Goal: Task Accomplishment & Management: Manage account settings

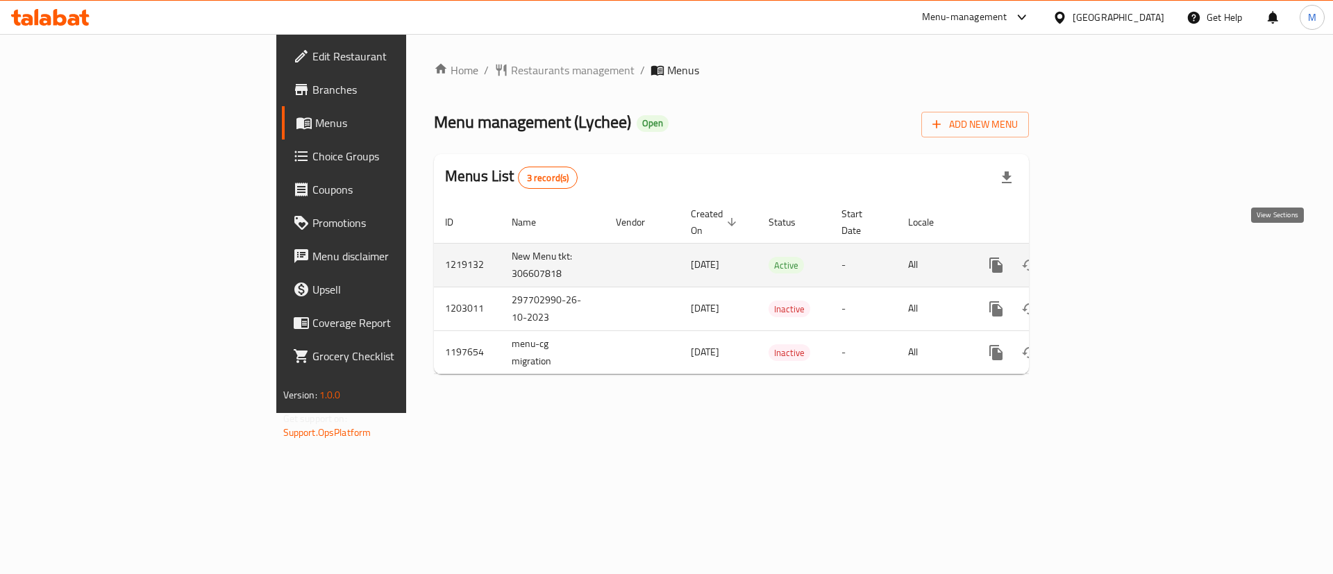
click at [1104, 257] on icon "enhanced table" at bounding box center [1096, 265] width 17 height 17
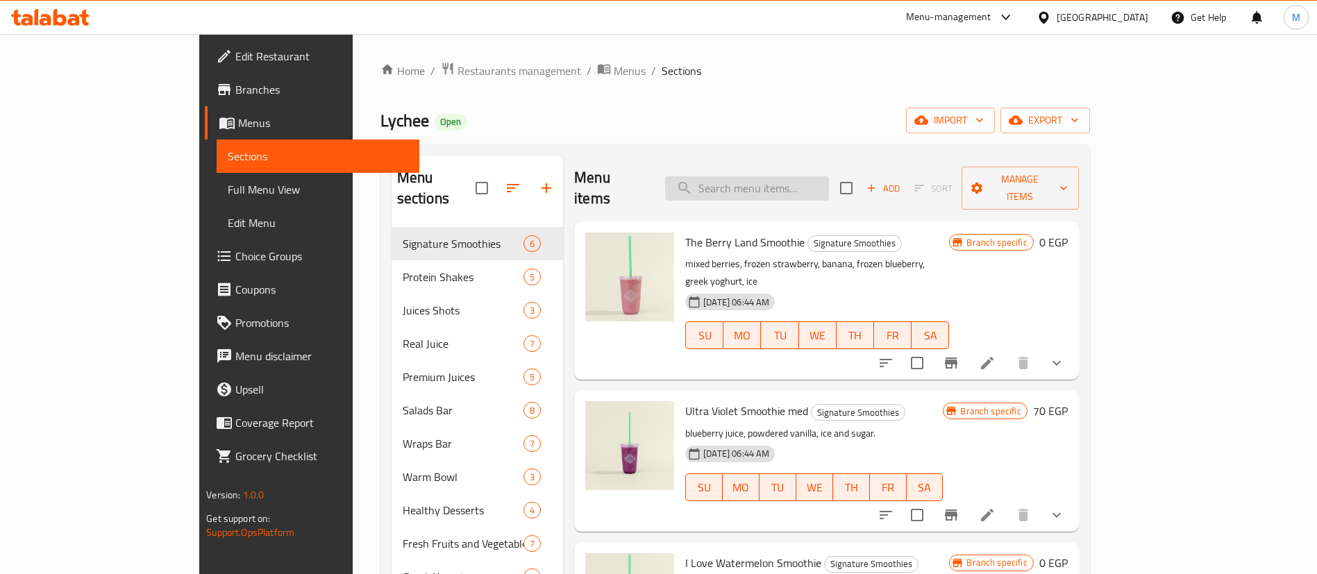
click at [818, 176] on input "search" at bounding box center [747, 188] width 164 height 24
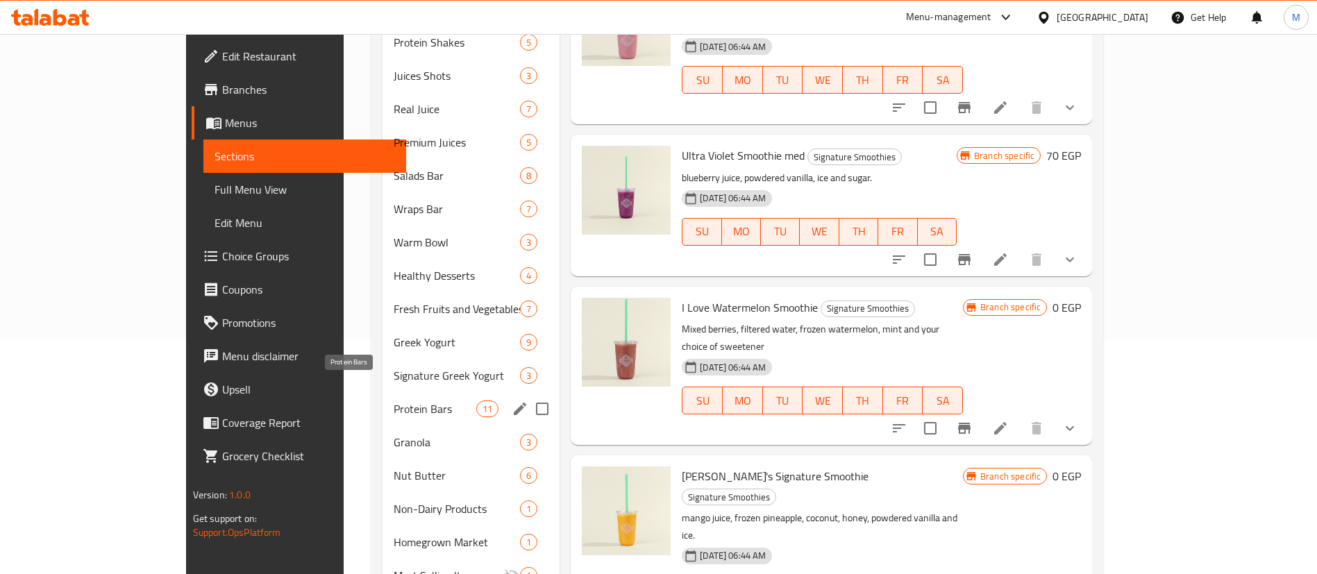
scroll to position [246, 0]
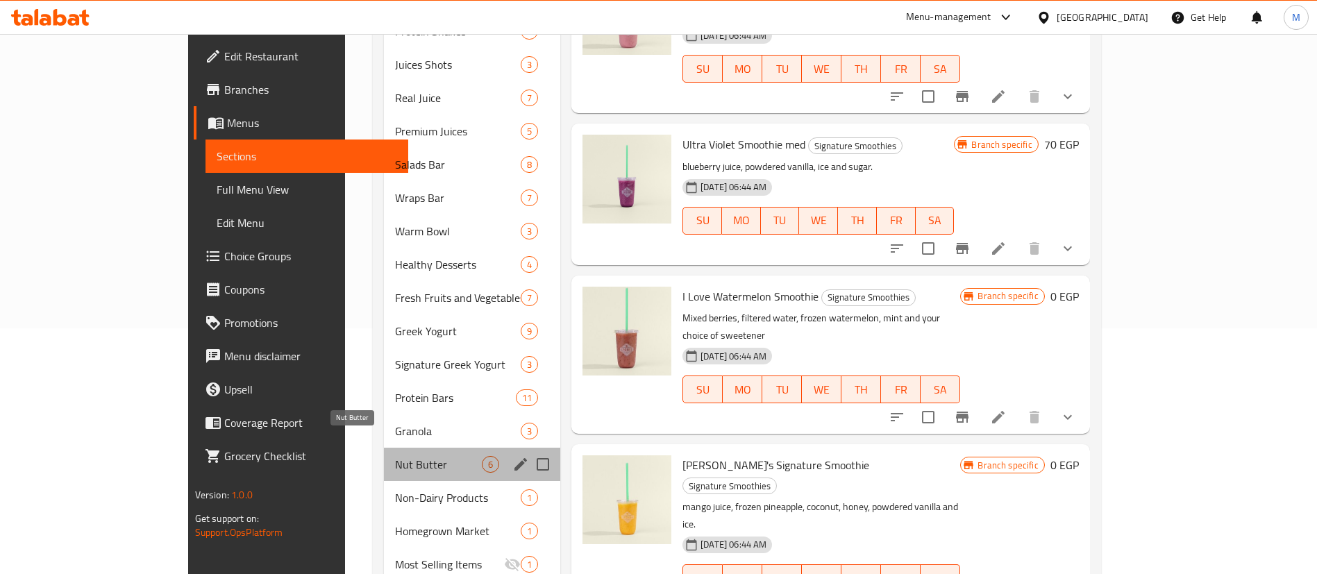
click at [395, 456] on span "Nut Butter" at bounding box center [438, 464] width 87 height 17
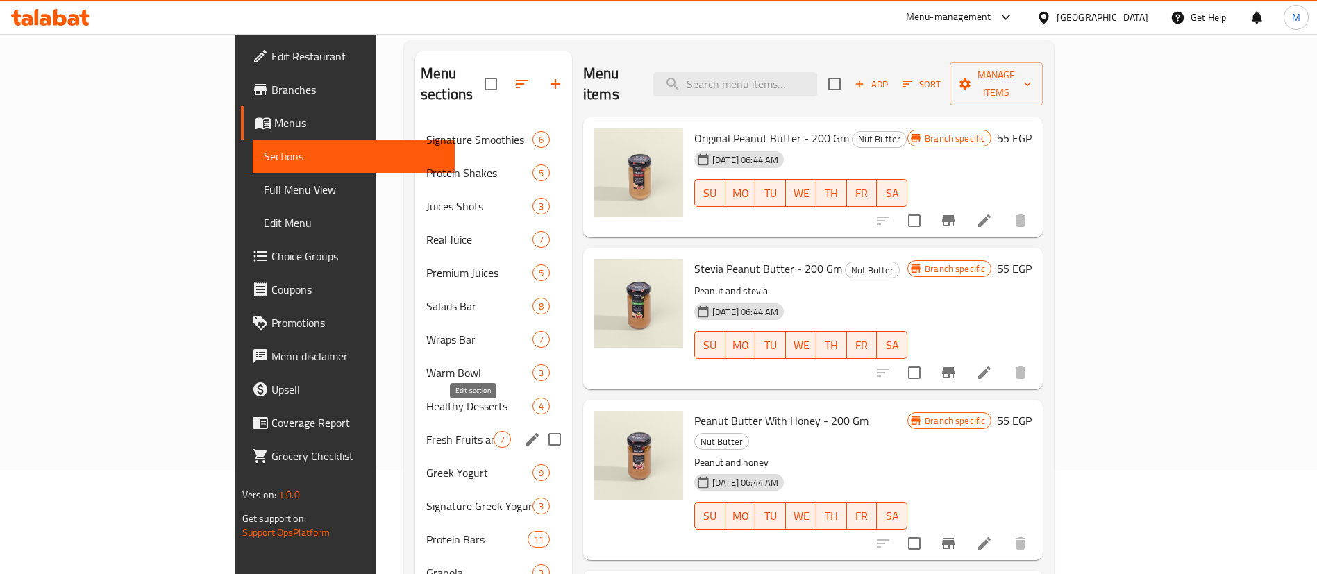
scroll to position [108, 0]
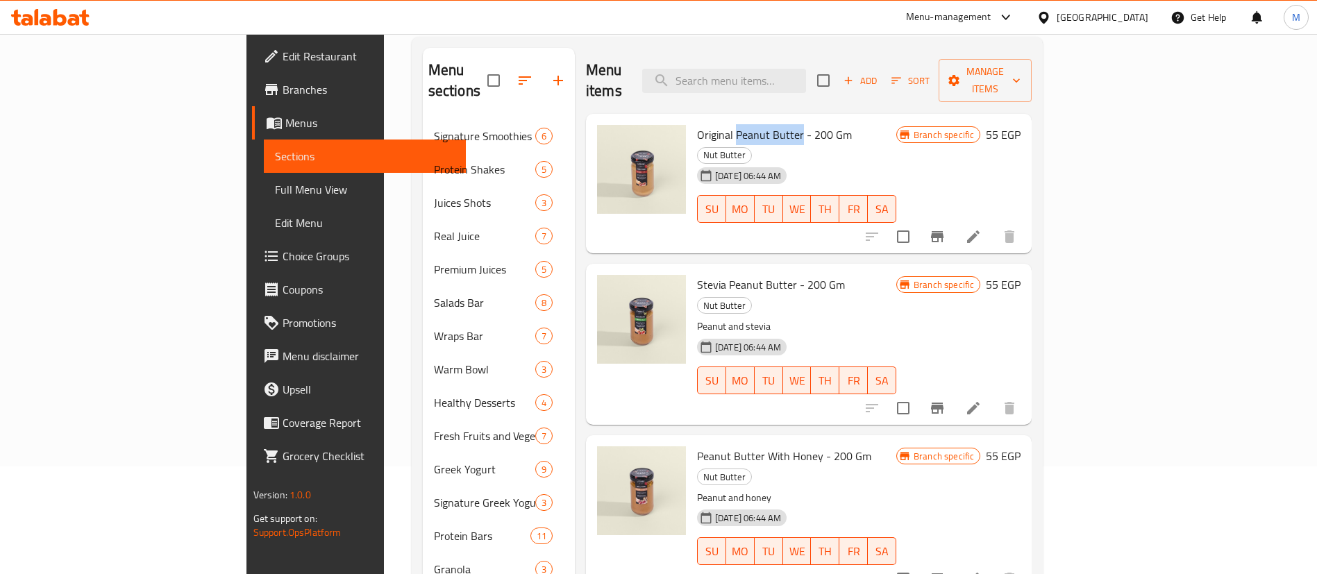
drag, startPoint x: 673, startPoint y: 119, endPoint x: 737, endPoint y: 115, distance: 63.3
click at [737, 124] on span "Original Peanut Butter - 200 Gm" at bounding box center [774, 134] width 155 height 21
copy span "Peanut Butte"
click at [738, 124] on span "Original Peanut Butter - 200 Gm" at bounding box center [774, 134] width 155 height 21
drag, startPoint x: 738, startPoint y: 114, endPoint x: 679, endPoint y: 113, distance: 59.0
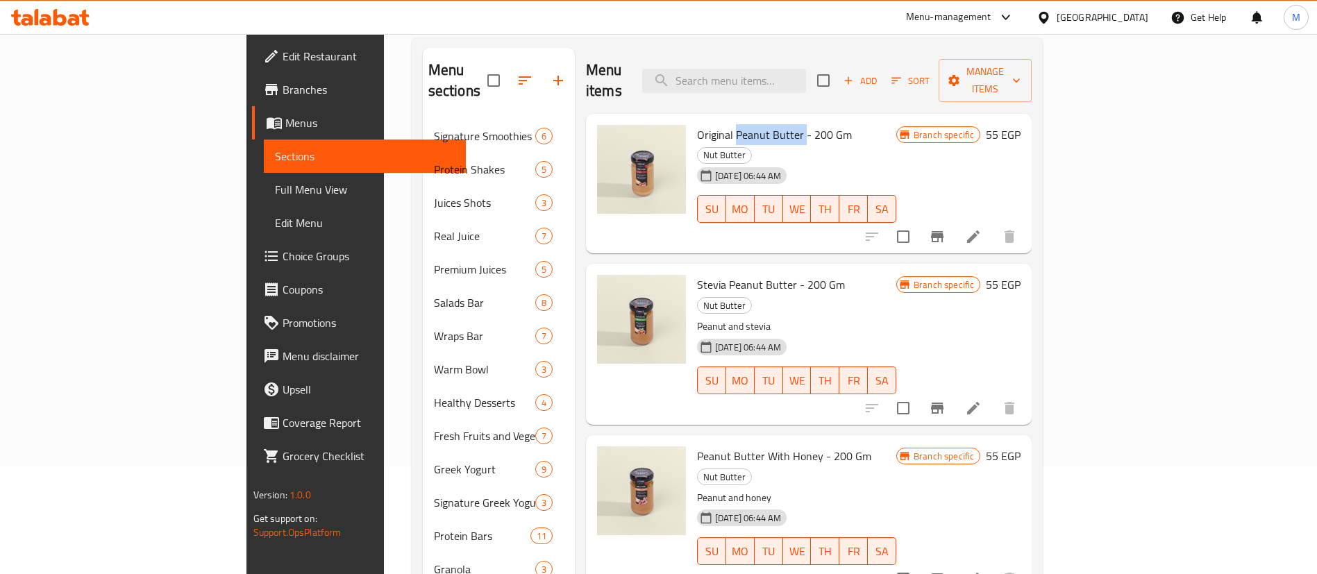
click at [697, 124] on span "Original Peanut Butter - 200 Gm" at bounding box center [774, 134] width 155 height 21
copy span "Peanut Butter"
click at [550, 72] on icon "button" at bounding box center [558, 80] width 17 height 17
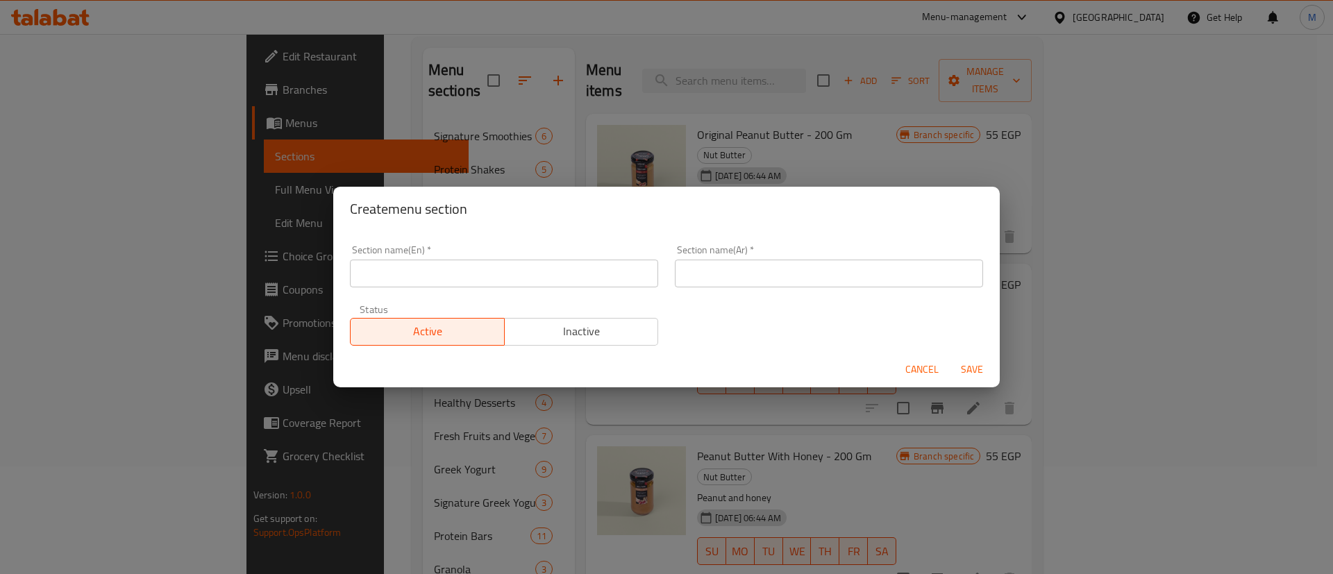
click at [578, 133] on div "Create menu section Section name(En)   * Section name(En) * Section name(Ar)   …" at bounding box center [666, 287] width 1333 height 574
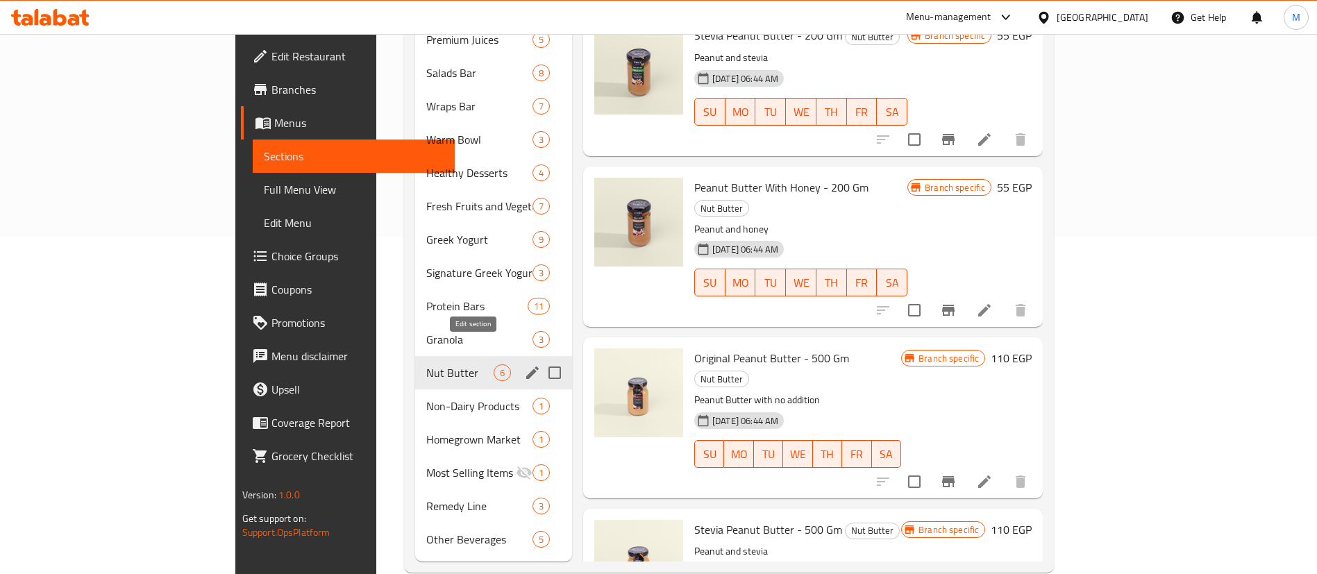
scroll to position [341, 0]
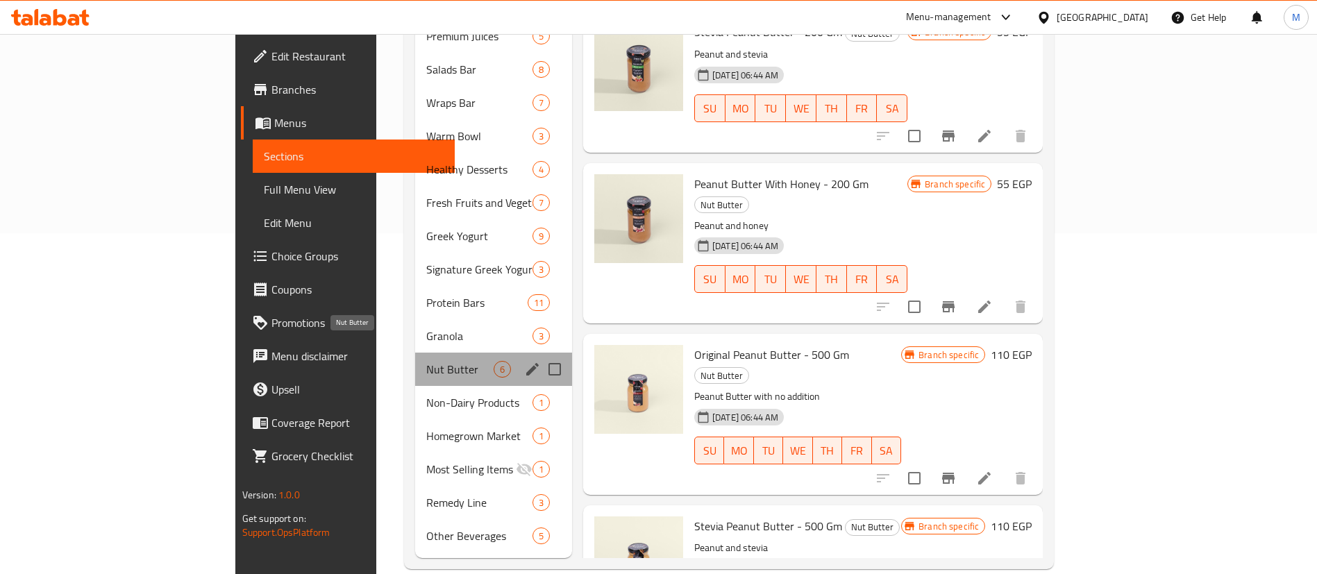
click at [426, 361] on span "Nut Butter" at bounding box center [459, 369] width 67 height 17
click at [462, 353] on div "Nut Butter 6" at bounding box center [493, 369] width 157 height 33
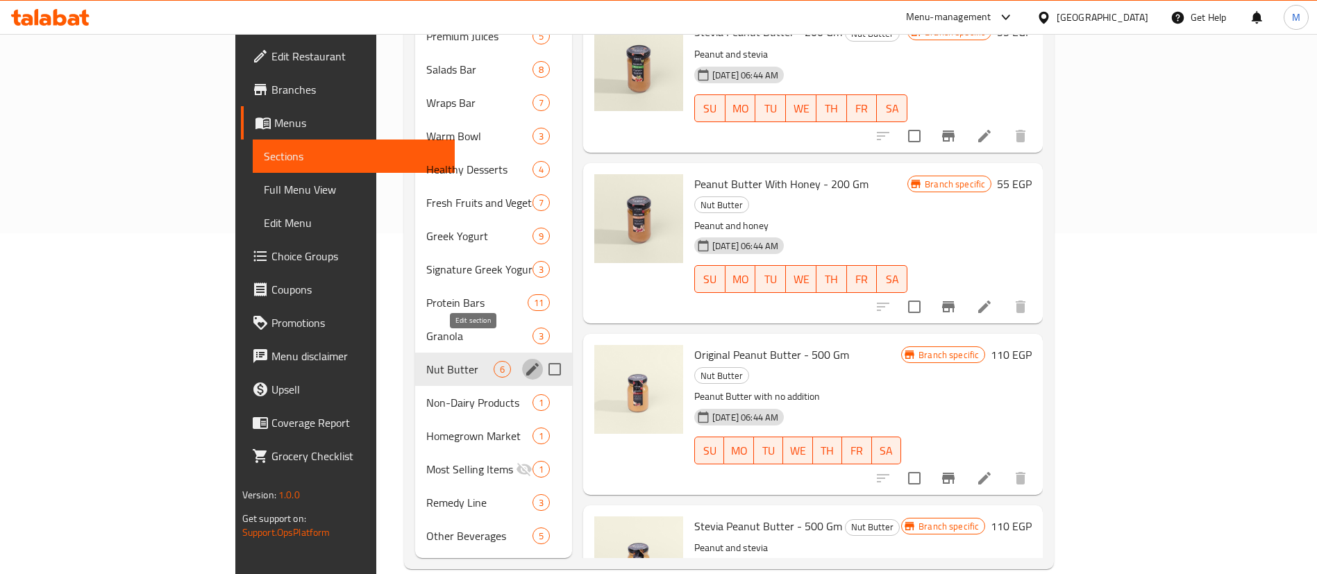
click at [526, 363] on icon "edit" at bounding box center [532, 369] width 12 height 12
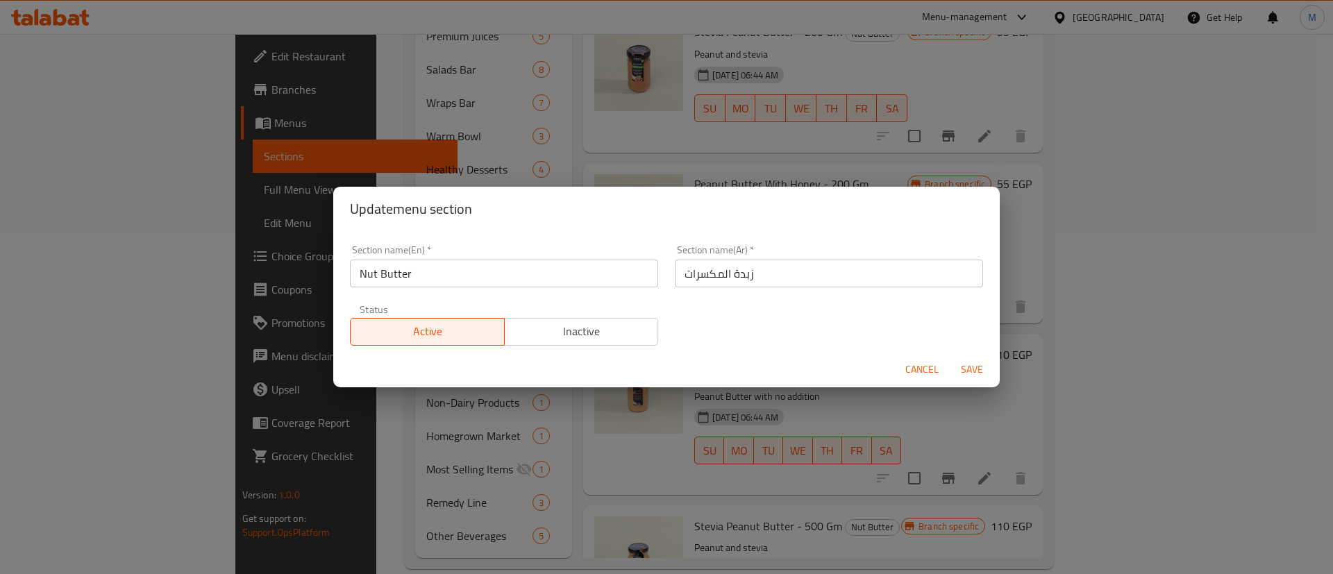
click at [563, 274] on input "Nut Butter" at bounding box center [504, 274] width 308 height 28
paste input "Peanut Butter"
type input "Peanut Butter"
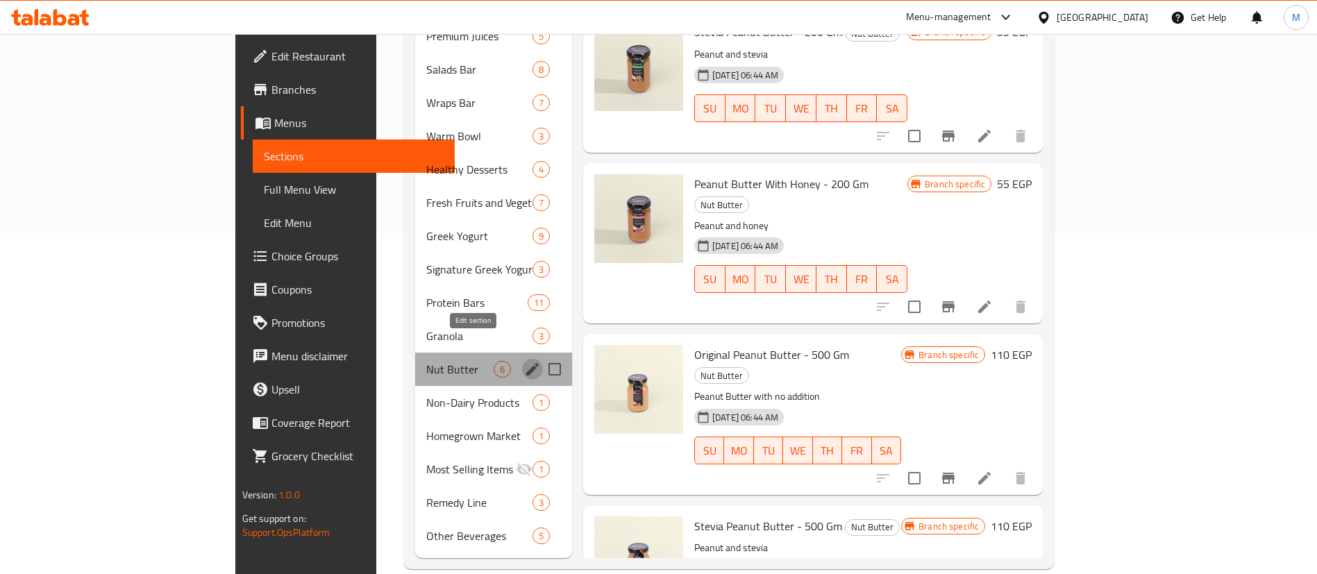
click at [526, 363] on icon "edit" at bounding box center [532, 369] width 12 height 12
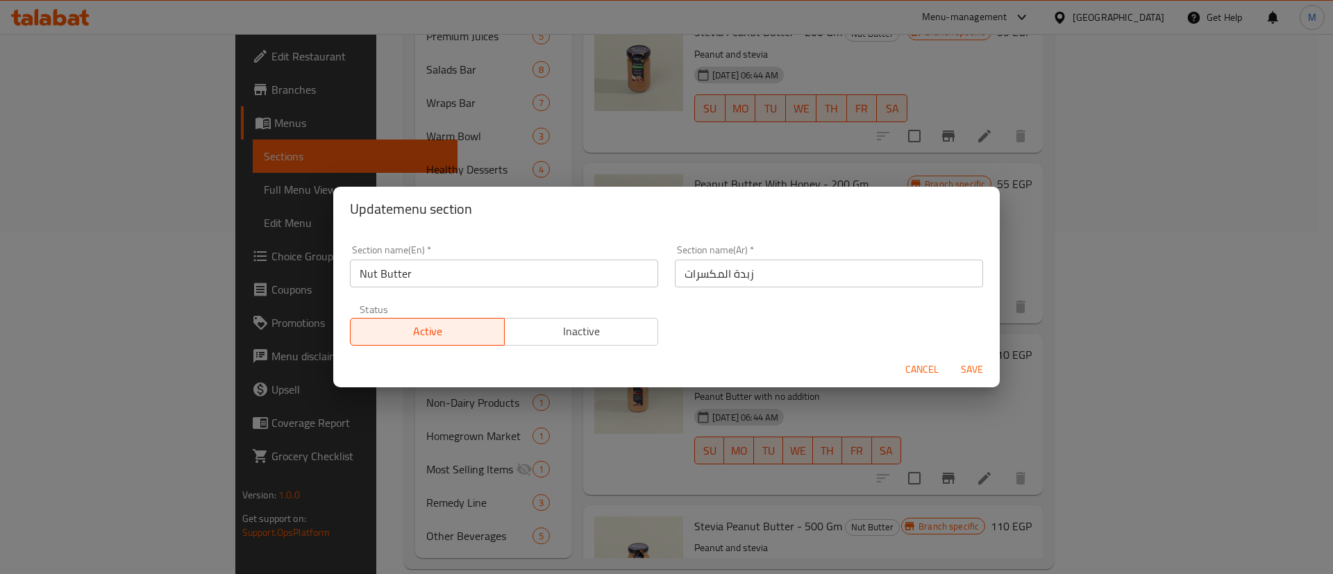
click at [586, 278] on input "Nut Butter" at bounding box center [504, 274] width 308 height 28
paste input "Peanut Butter"
click at [586, 278] on input "Peanut Butter" at bounding box center [504, 274] width 308 height 28
type input "Peanut Butter"
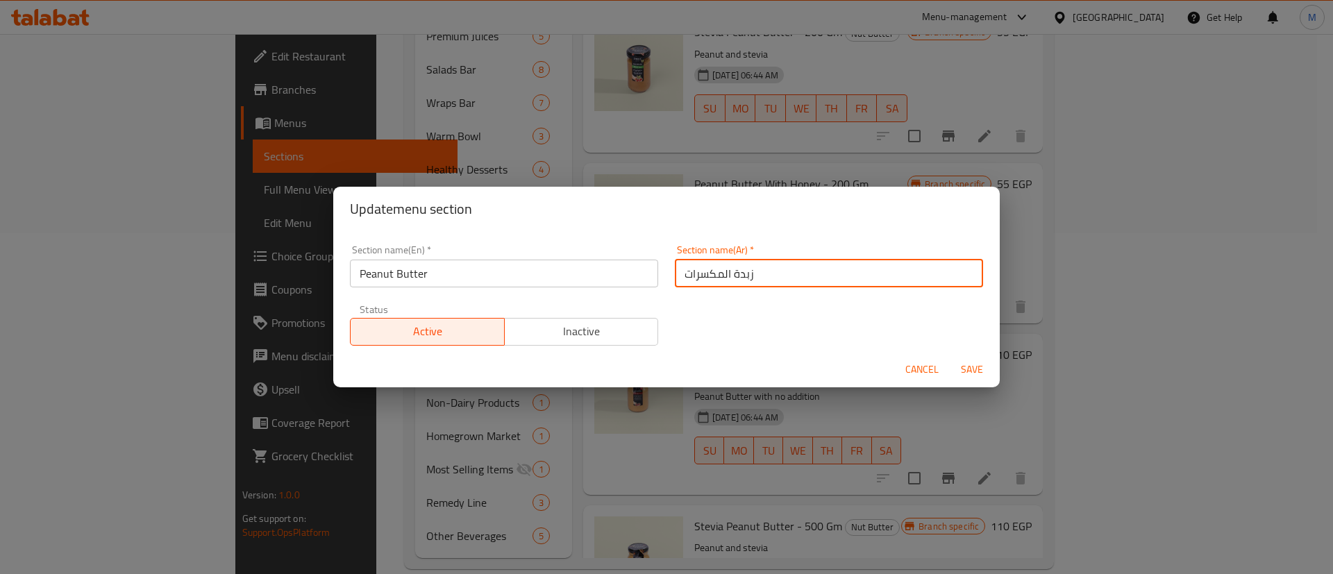
click at [786, 271] on input "زبدة المكسرات" at bounding box center [829, 274] width 308 height 28
type input "زبدة فول سوداني"
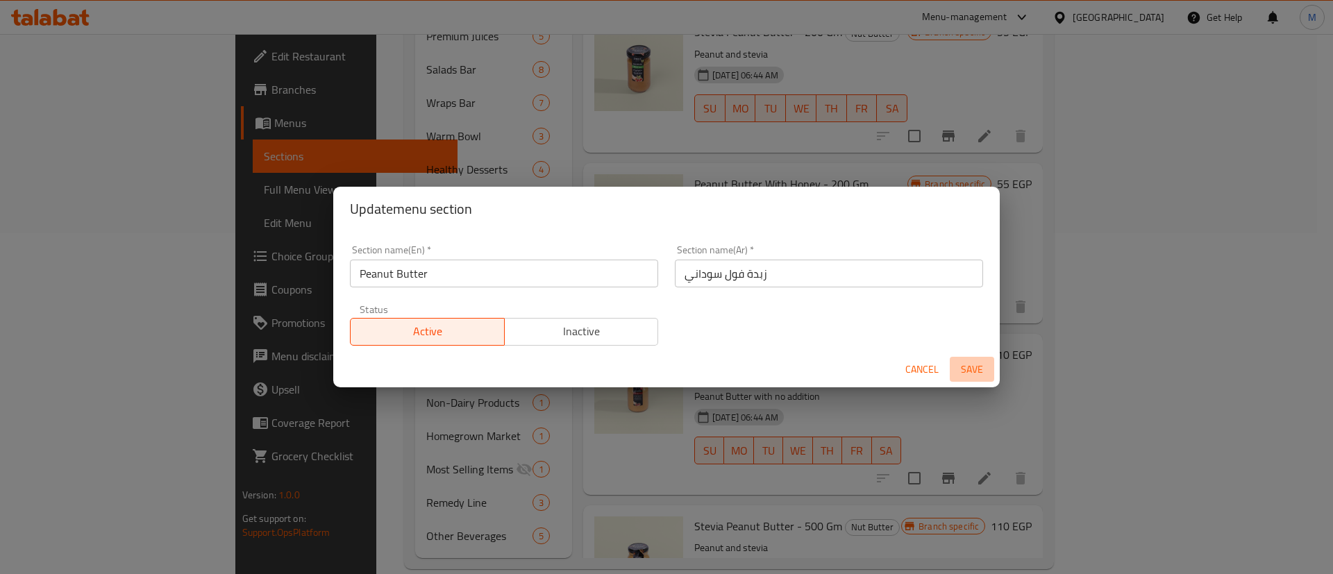
click at [974, 368] on span "Save" at bounding box center [971, 369] width 33 height 17
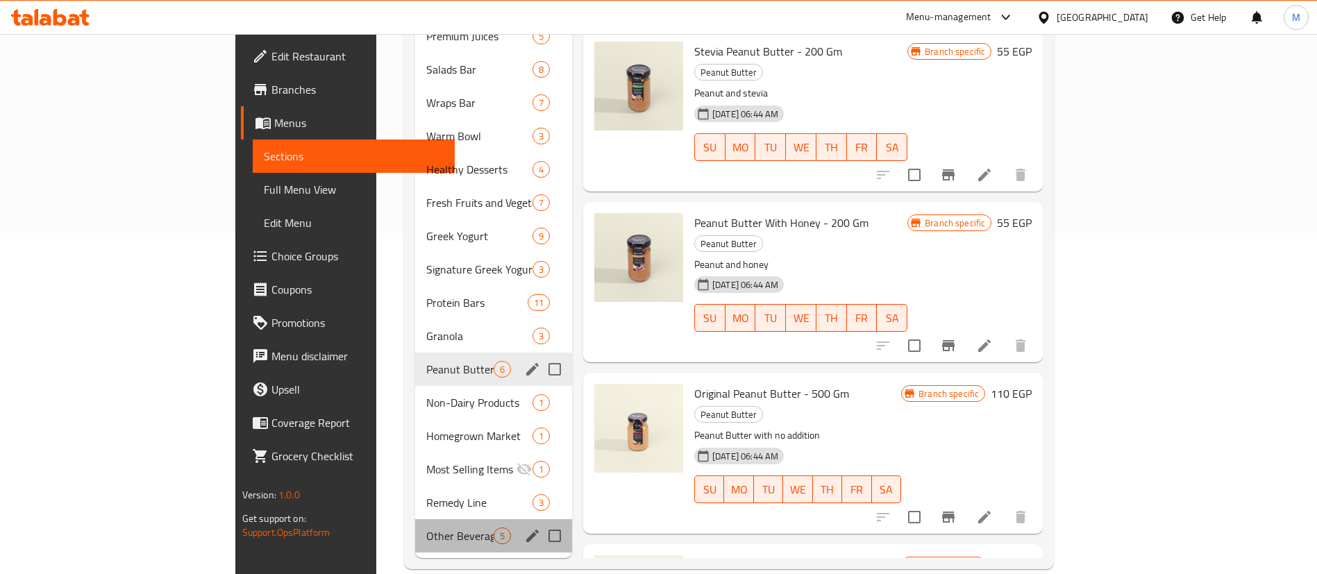
click at [415, 524] on div "Other Beverages 5" at bounding box center [493, 535] width 157 height 33
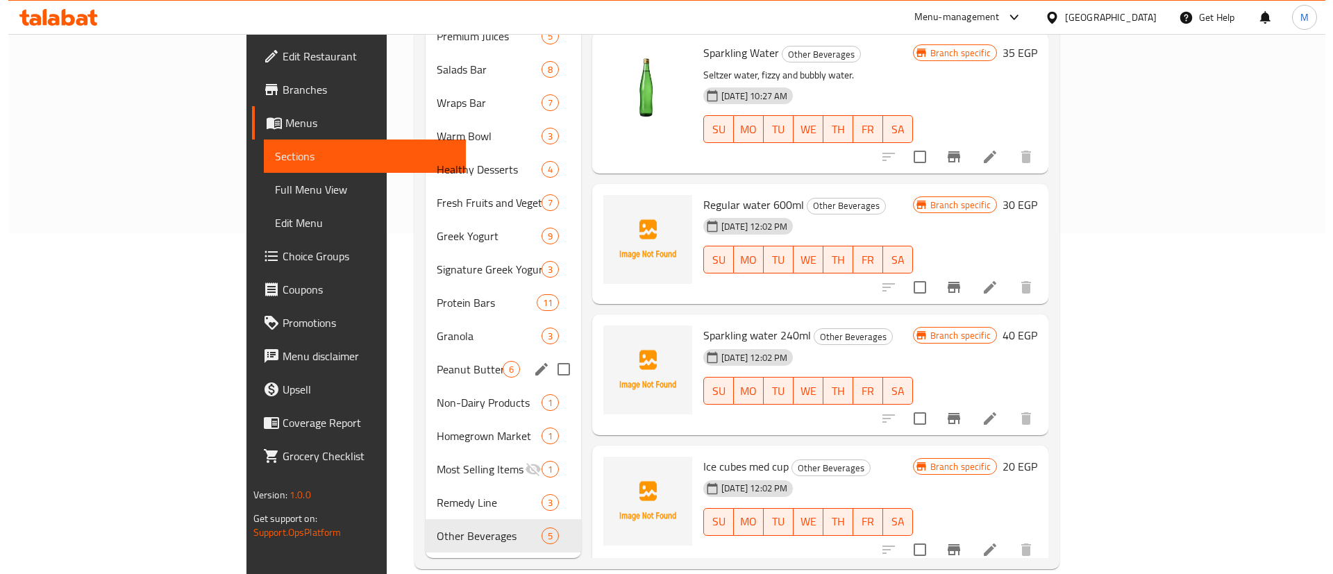
scroll to position [314, 0]
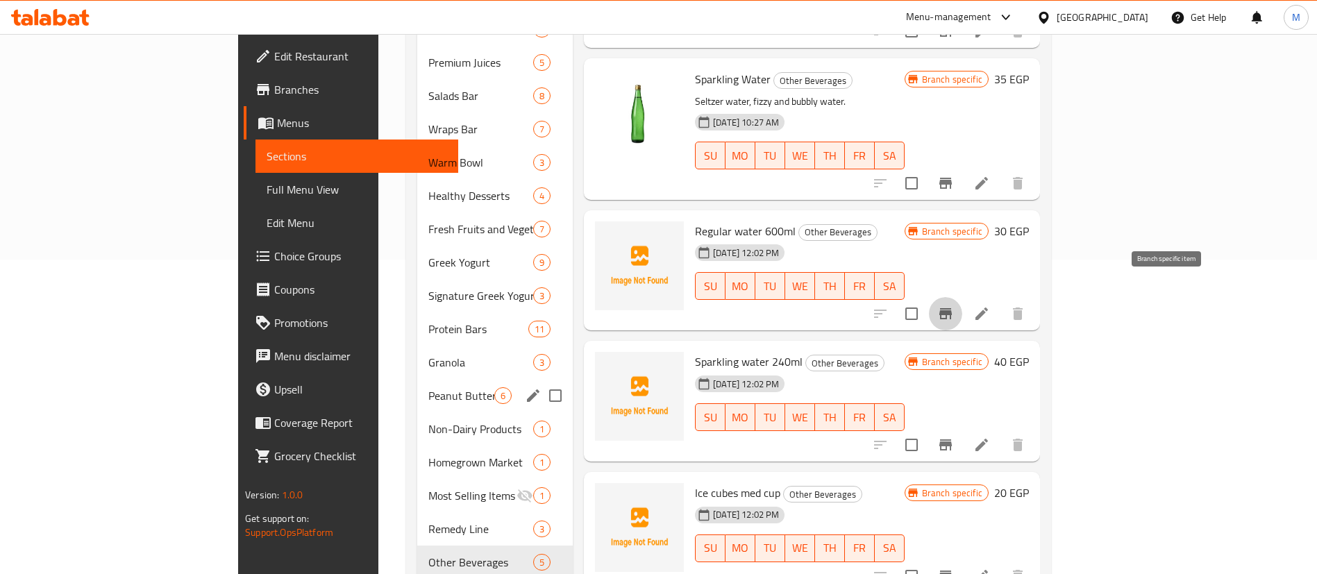
click at [952, 308] on icon "Branch-specific-item" at bounding box center [945, 313] width 12 height 11
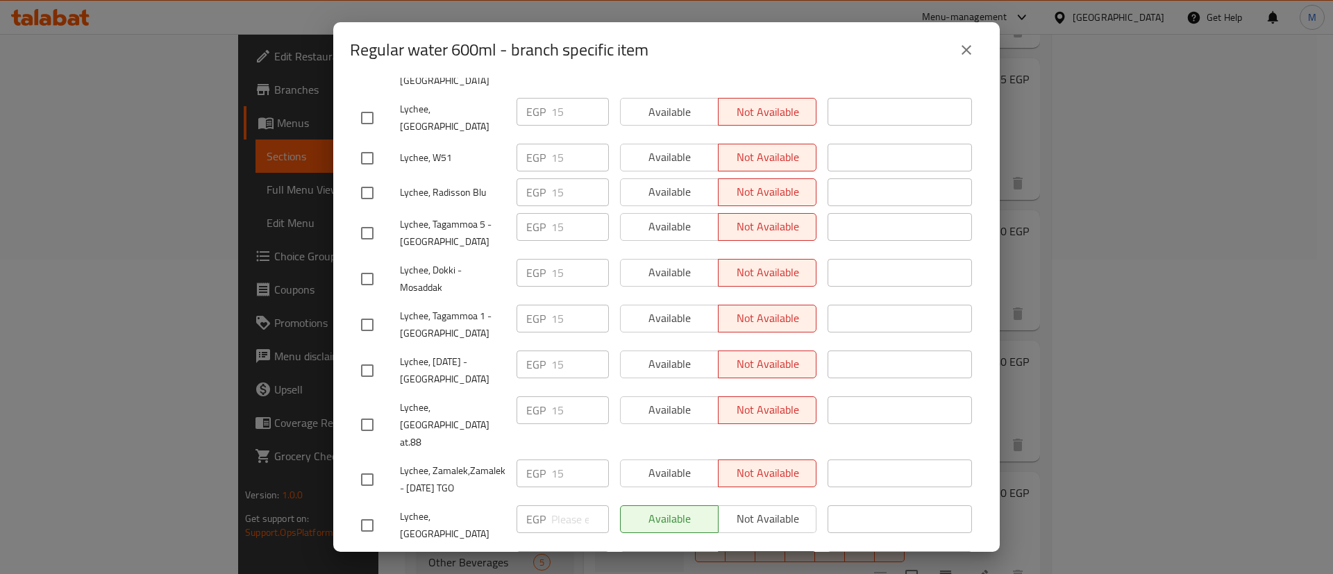
scroll to position [609, 0]
click at [365, 514] on input "checkbox" at bounding box center [367, 528] width 29 height 29
checkbox input "true"
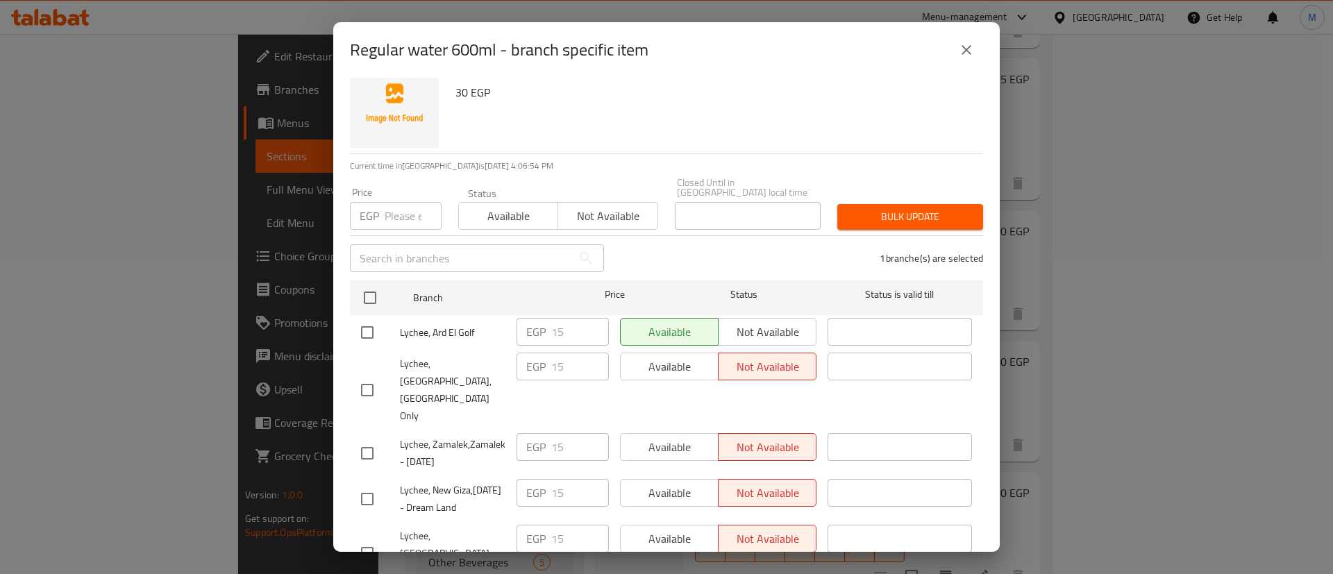
scroll to position [0, 0]
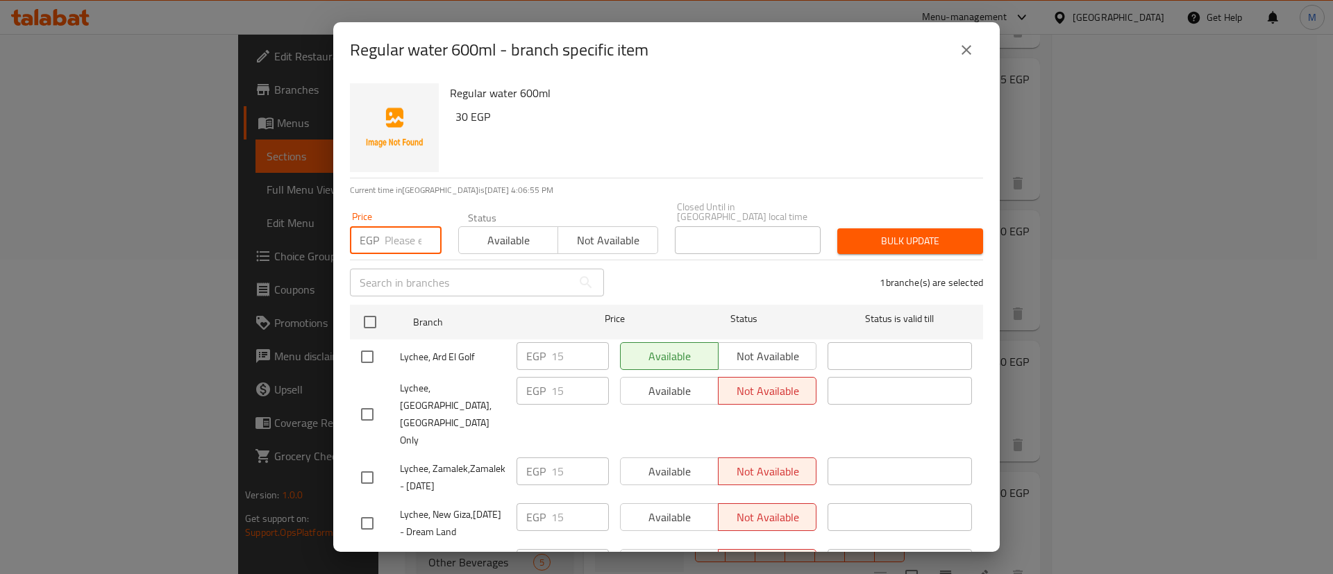
click at [405, 238] on input "number" at bounding box center [413, 240] width 57 height 28
type input "30"
click at [890, 239] on span "Bulk update" at bounding box center [910, 241] width 124 height 17
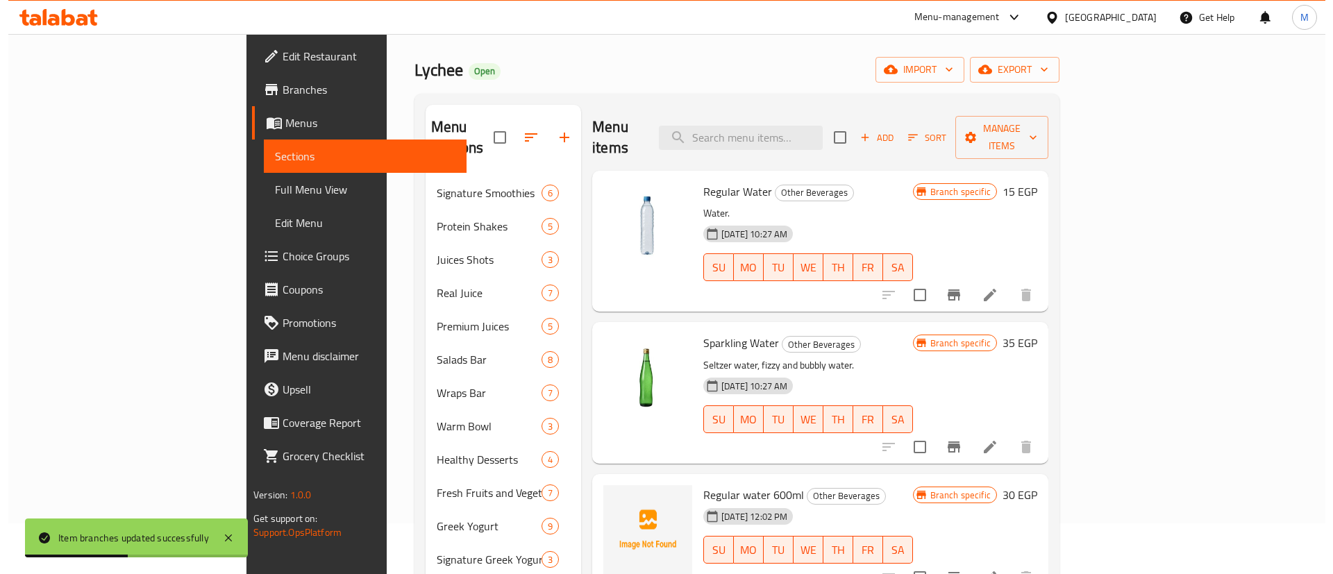
scroll to position [49, 0]
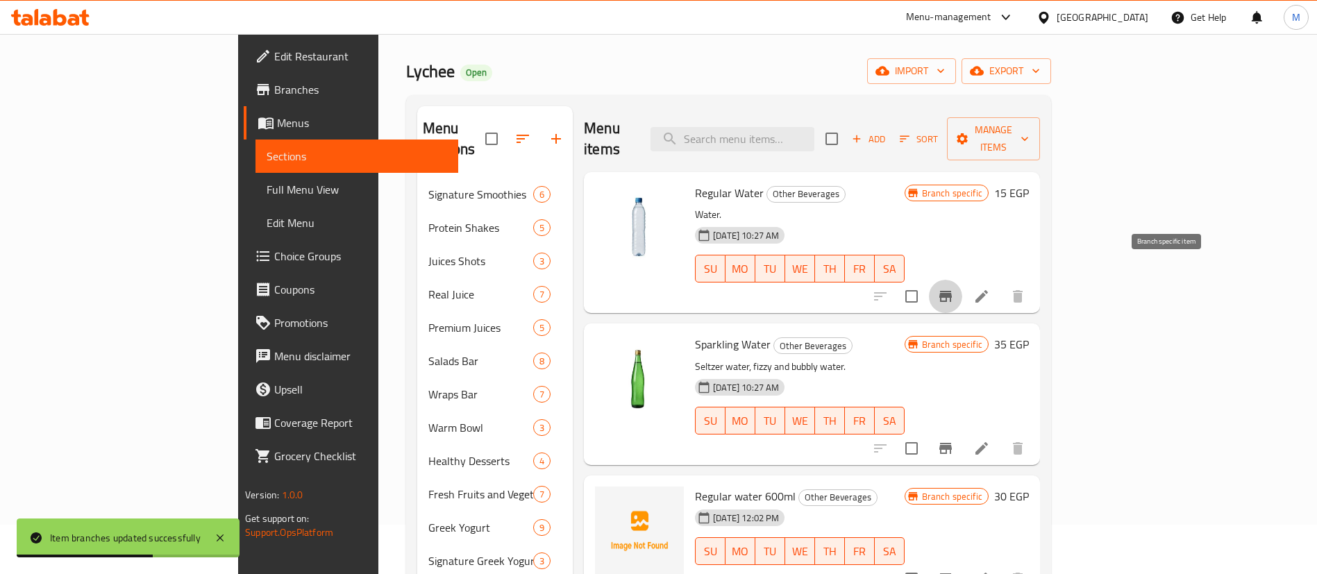
click at [954, 288] on icon "Branch-specific-item" at bounding box center [945, 296] width 17 height 17
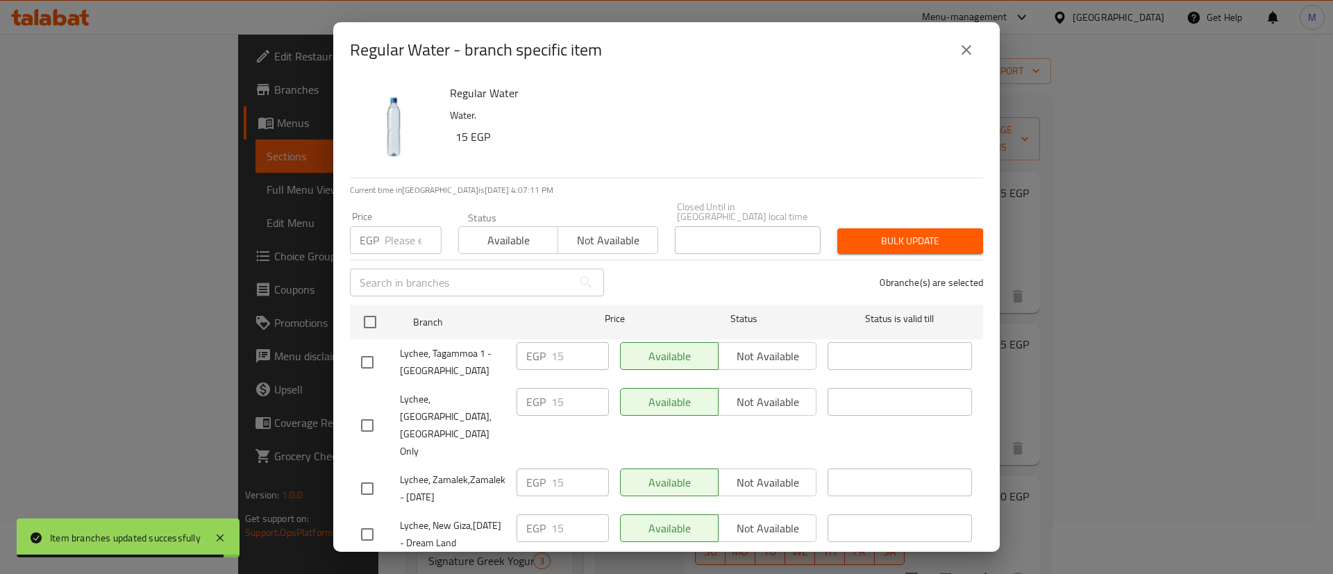
scroll to position [637, 0]
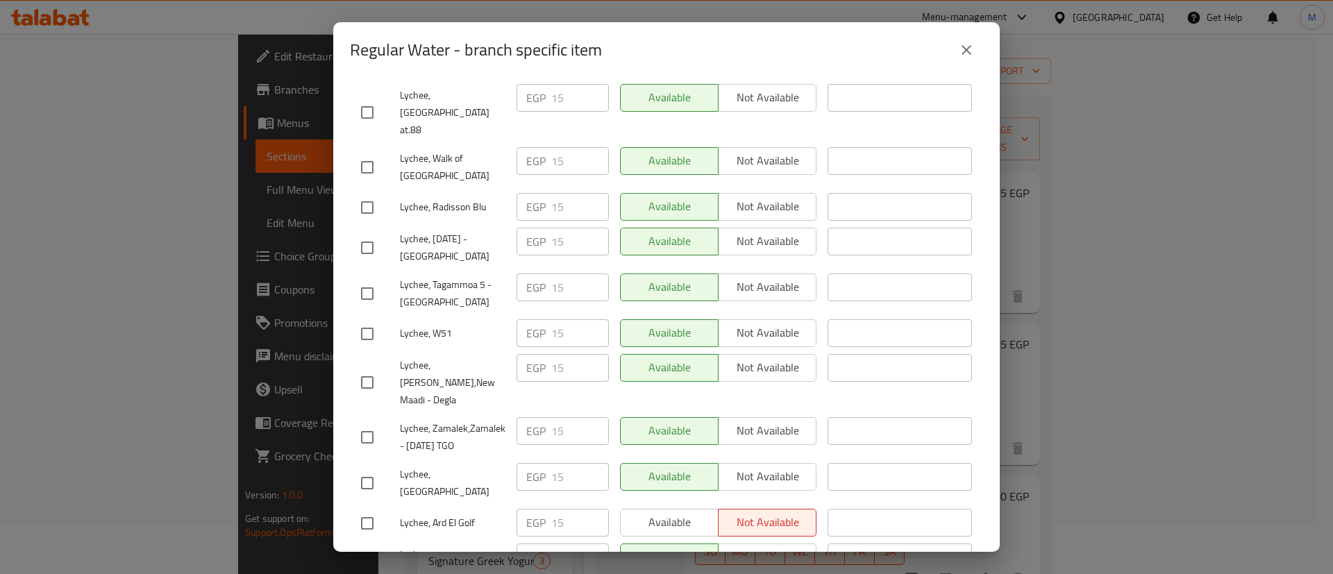
click at [369, 549] on input "checkbox" at bounding box center [367, 563] width 29 height 29
checkbox input "true"
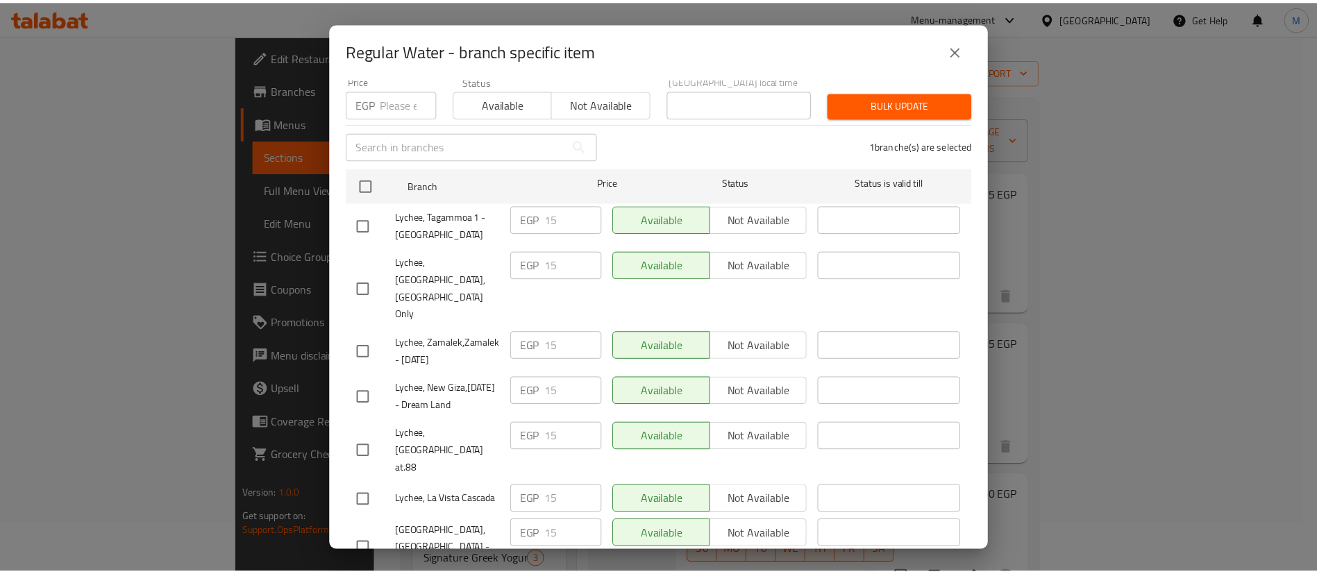
scroll to position [0, 0]
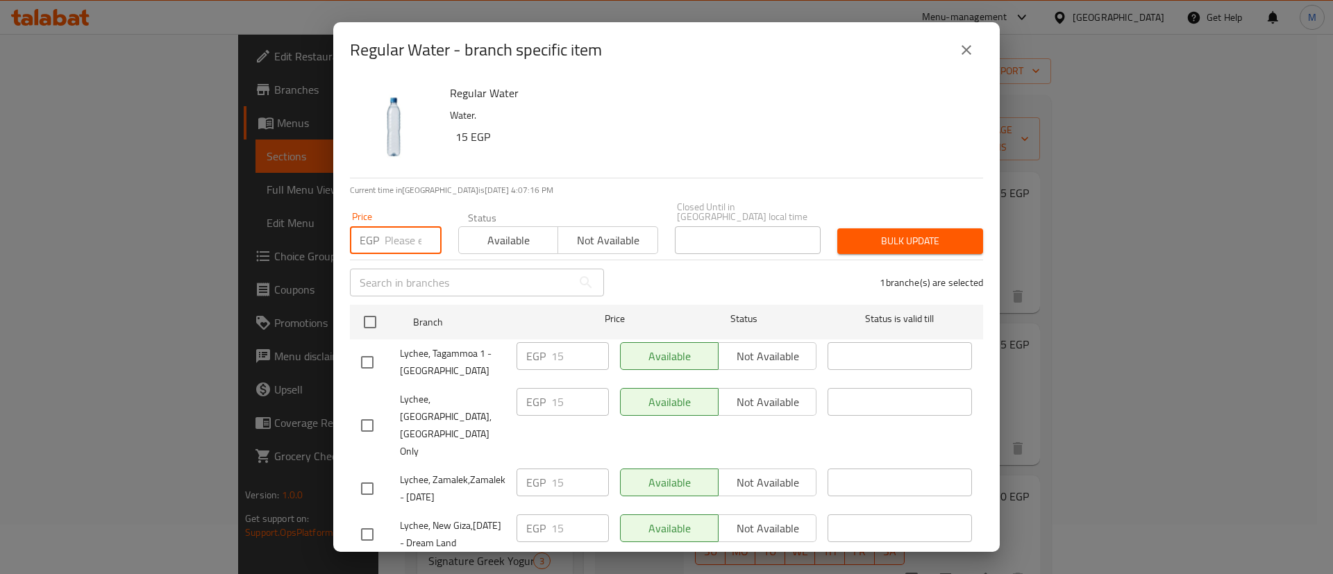
click at [398, 226] on input "number" at bounding box center [413, 240] width 57 height 28
type input "30"
click at [923, 233] on span "Bulk update" at bounding box center [910, 241] width 124 height 17
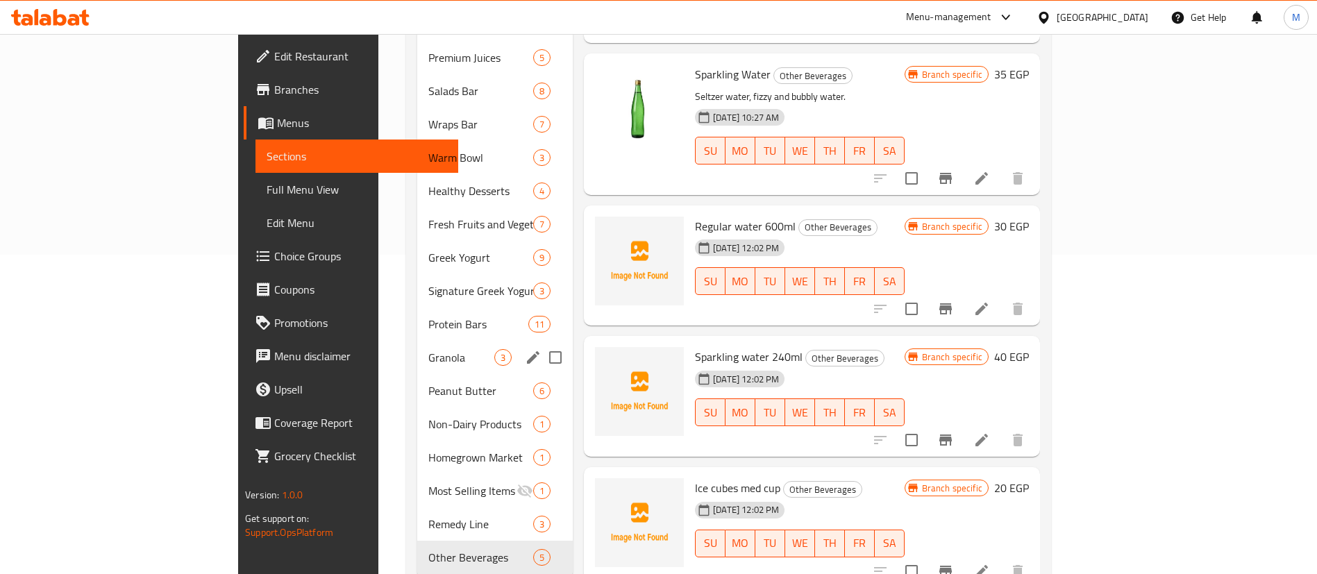
scroll to position [323, 0]
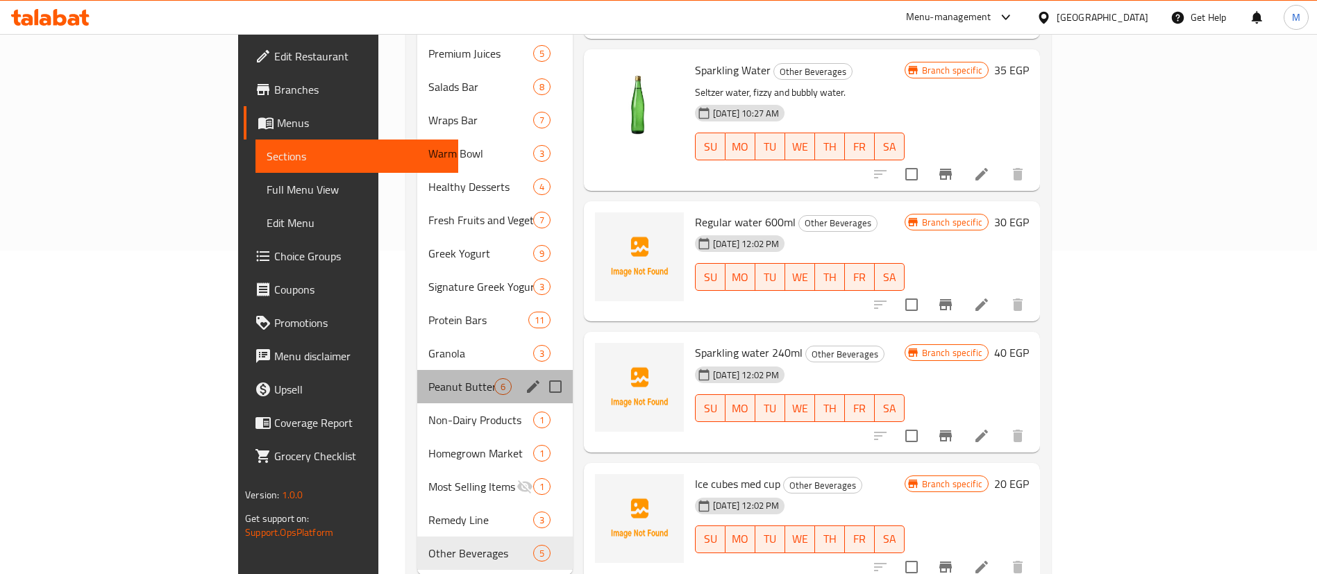
click at [417, 370] on div "Peanut Butter 6" at bounding box center [494, 386] width 155 height 33
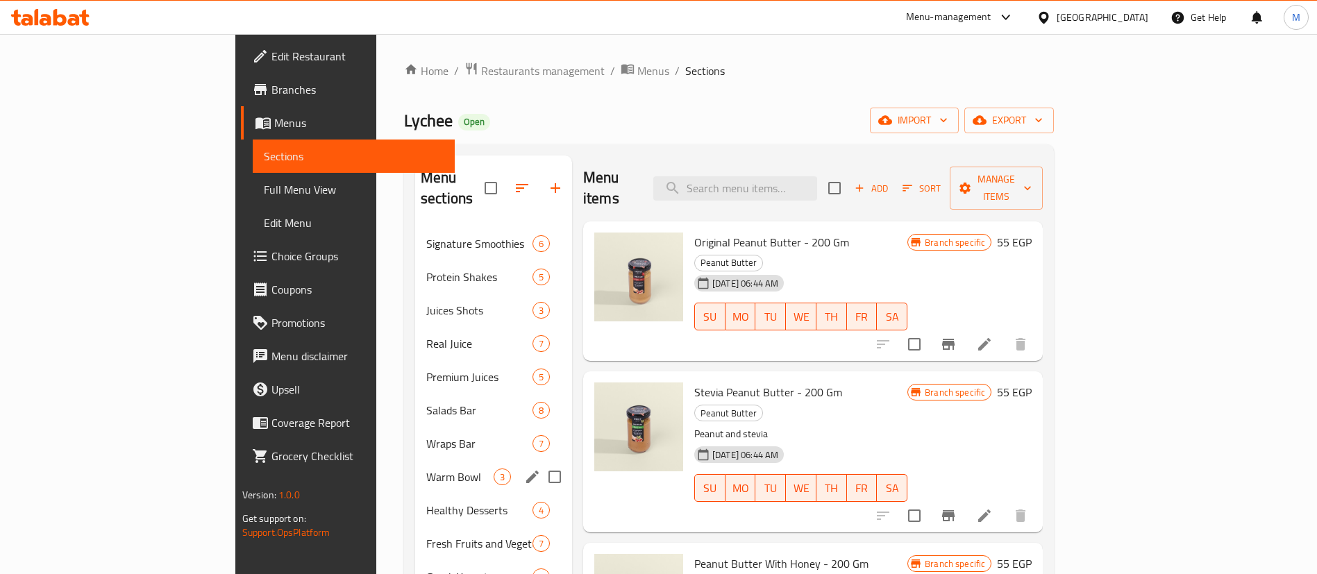
scroll to position [343, 0]
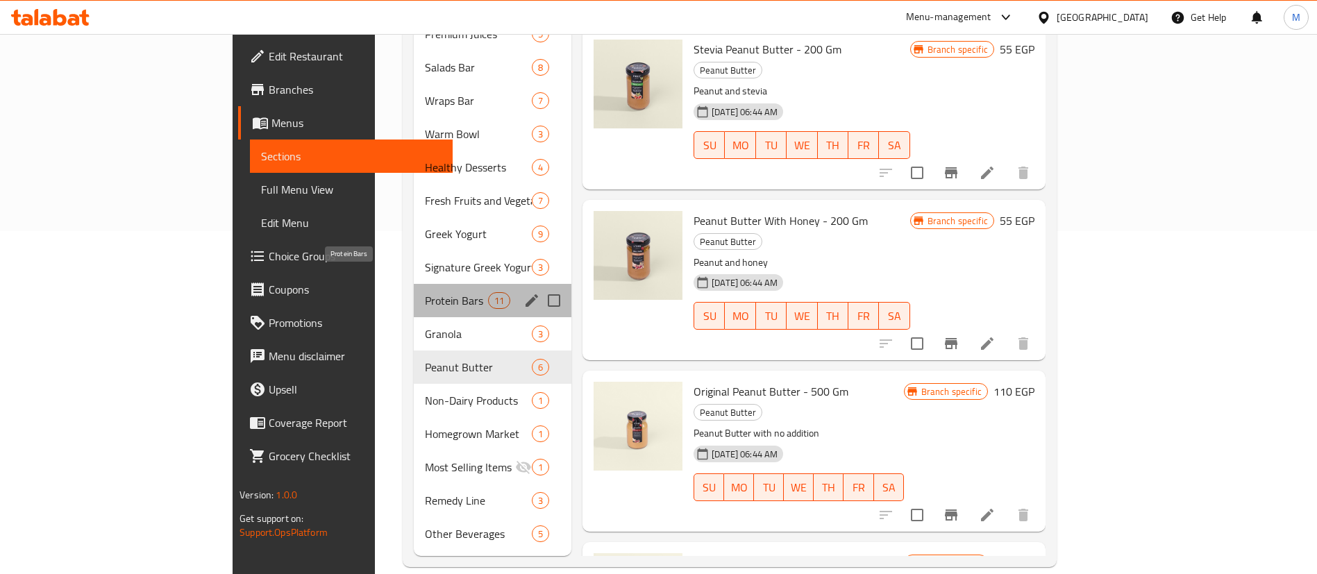
click at [425, 292] on span "Protein Bars" at bounding box center [456, 300] width 63 height 17
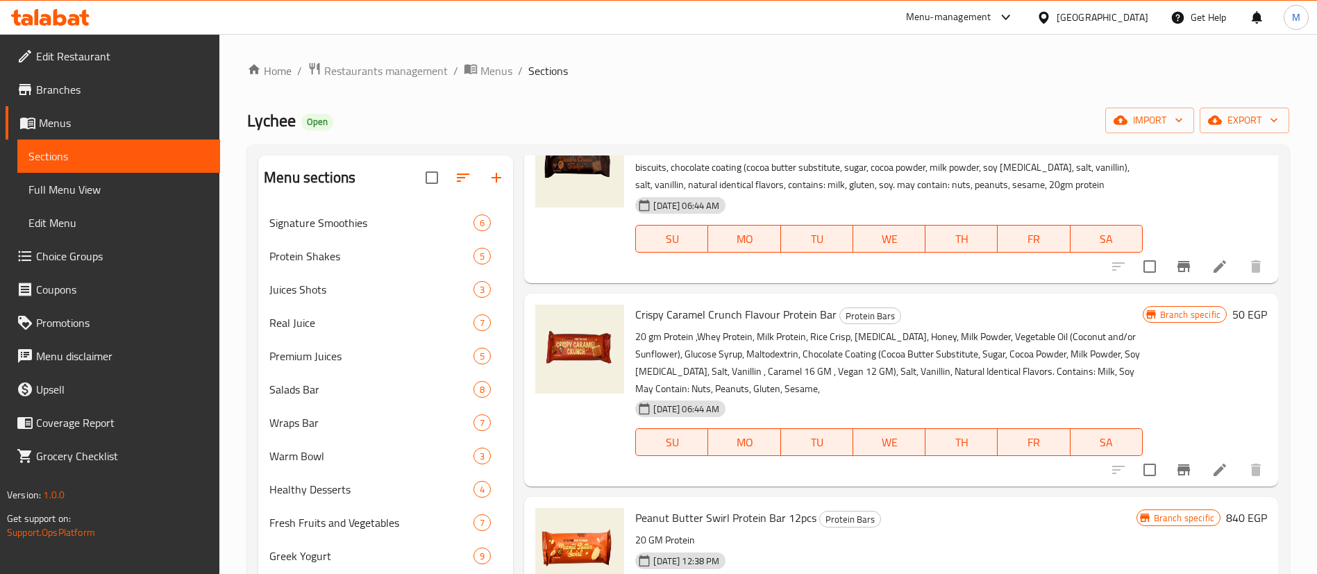
scroll to position [808, 0]
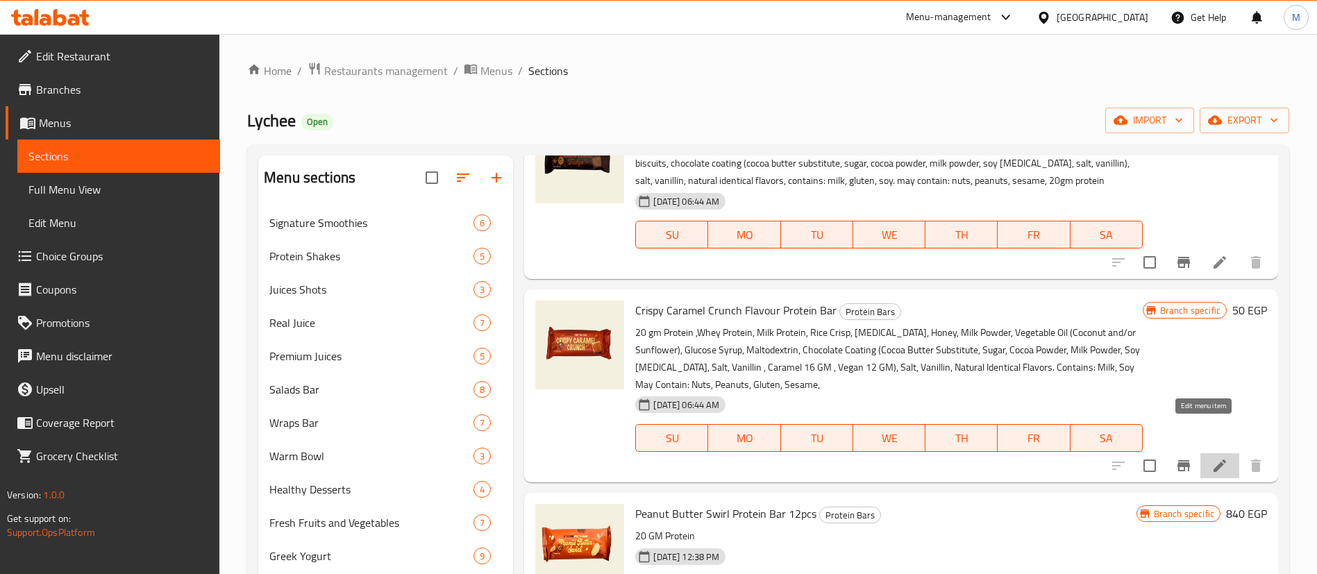
click at [1211, 457] on icon at bounding box center [1219, 465] width 17 height 17
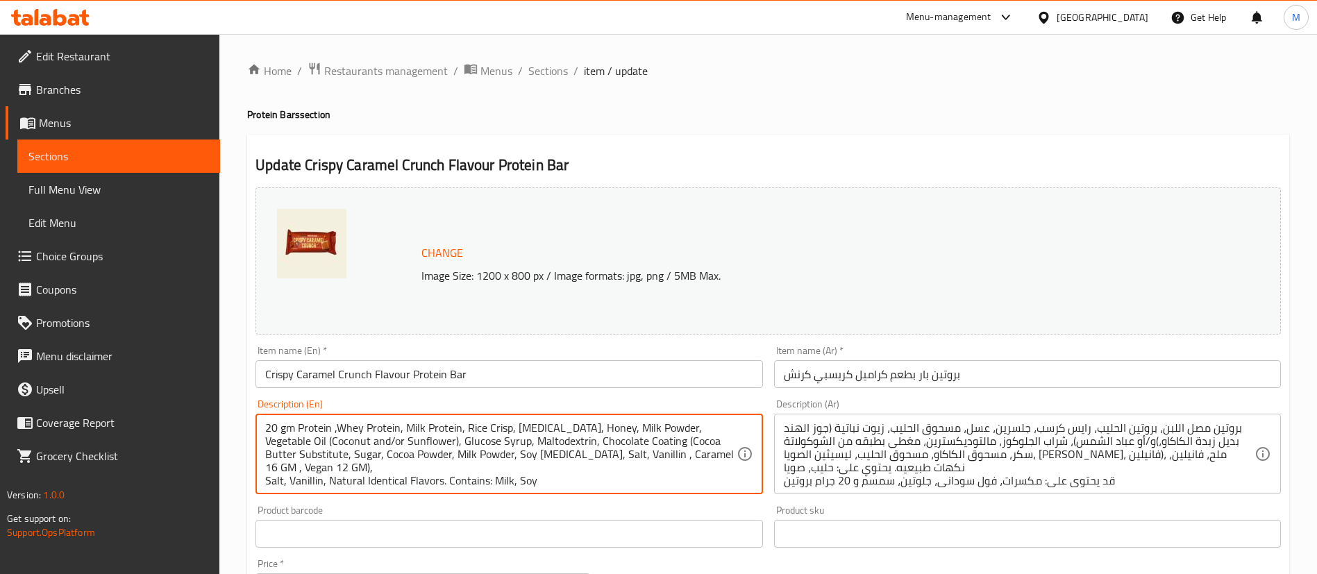
click at [269, 428] on textarea "20 gm Protein ,Whey Protein, Milk Protein, Rice Crisp, [MEDICAL_DATA], Honey, M…" at bounding box center [500, 454] width 471 height 66
click at [296, 468] on textarea "16 gm Protein ,Whey Protein, Milk Protein, Rice Crisp, [MEDICAL_DATA], Honey, M…" at bounding box center [500, 454] width 471 height 66
type textarea "16 gm Protein ,Whey Protein, Milk Protein, Rice Crisp, [MEDICAL_DATA], Honey, M…"
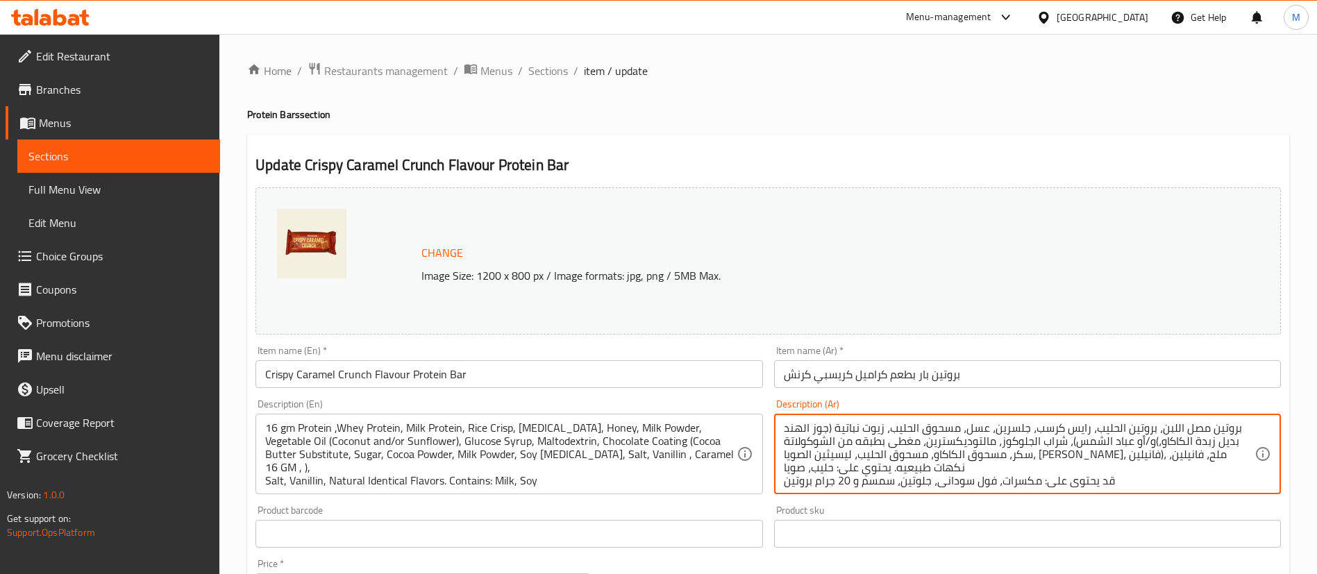
click at [842, 480] on textarea "بروتين مصل اللبن، بروتين الحليب، رايس كرسب، جلسرين، عسل، مسحوق الحليب، زيوت نبا…" at bounding box center [1019, 454] width 471 height 66
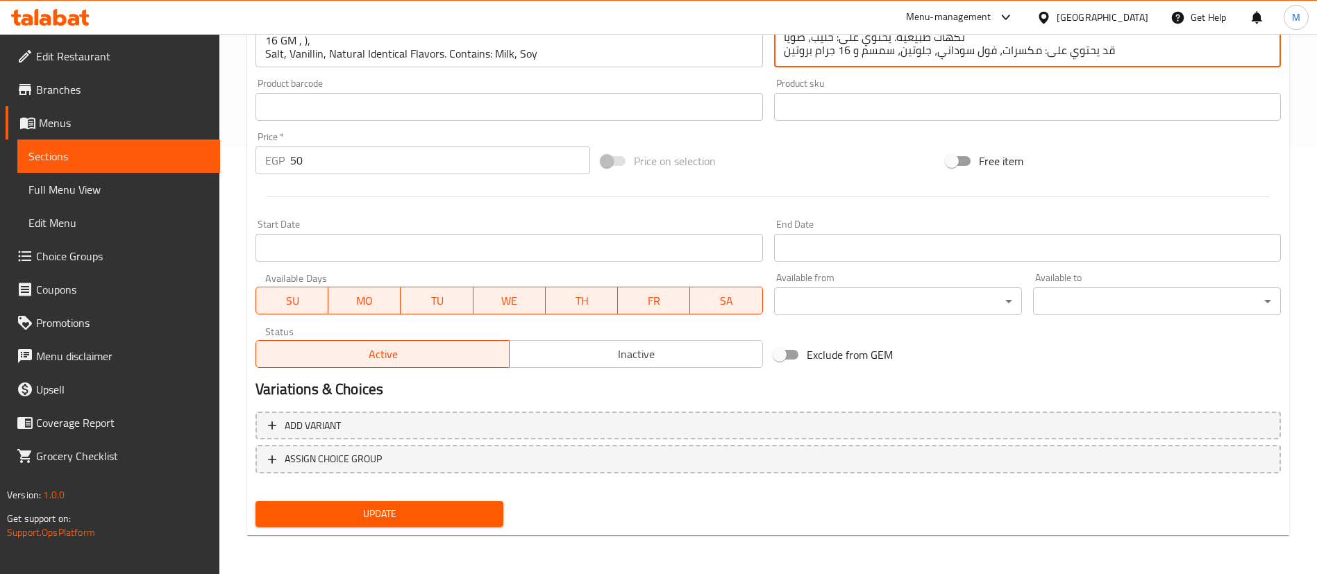
type textarea "بروتين مصل اللبن، بروتين الحليب، رايس كرسب، جلسرين، عسل، مسحوق الحليب، زيوت نبا…"
click at [407, 512] on span "Update" at bounding box center [380, 513] width 226 height 17
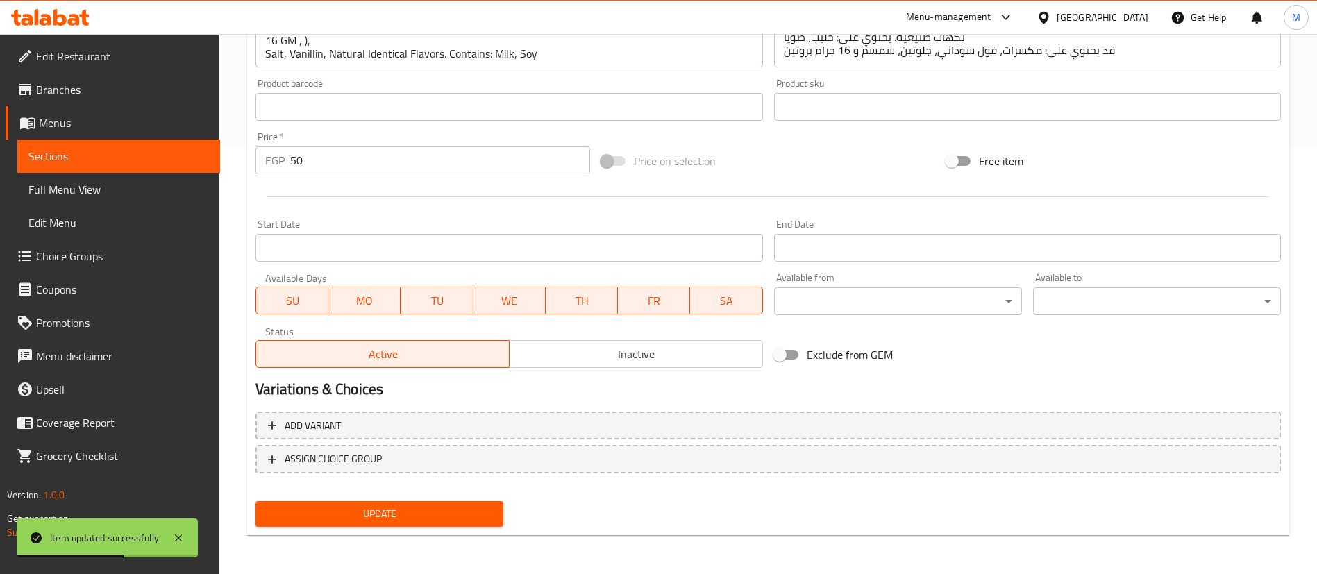
scroll to position [0, 0]
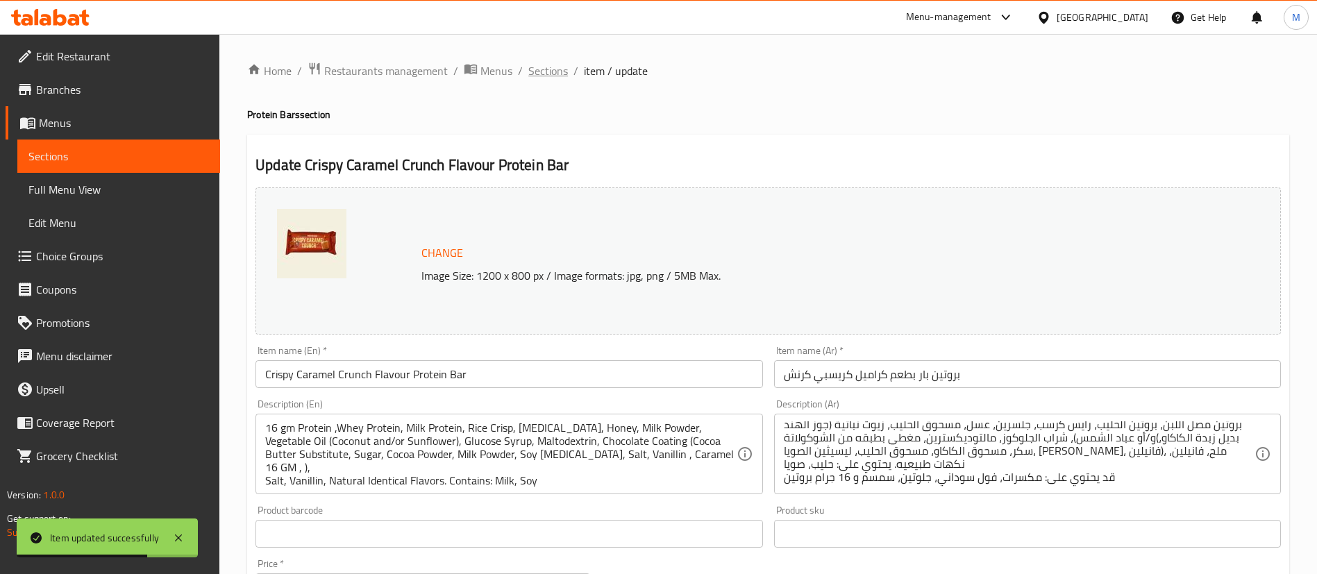
click at [544, 67] on span "Sections" at bounding box center [548, 70] width 40 height 17
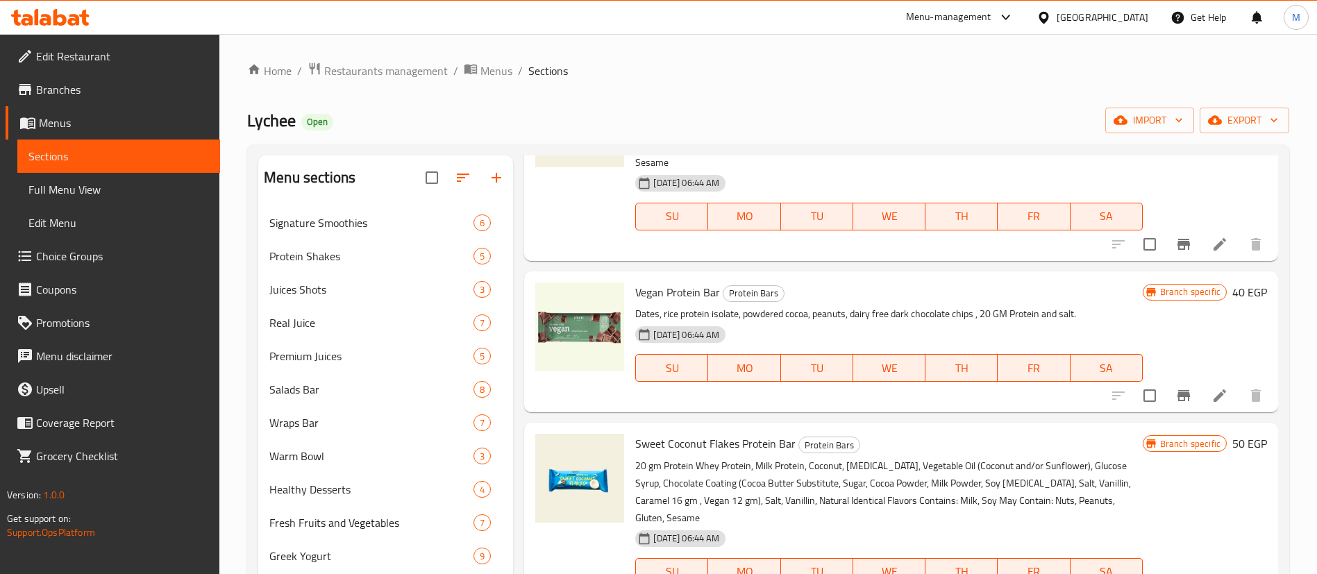
scroll to position [287, 0]
click at [1211, 385] on icon at bounding box center [1219, 393] width 17 height 17
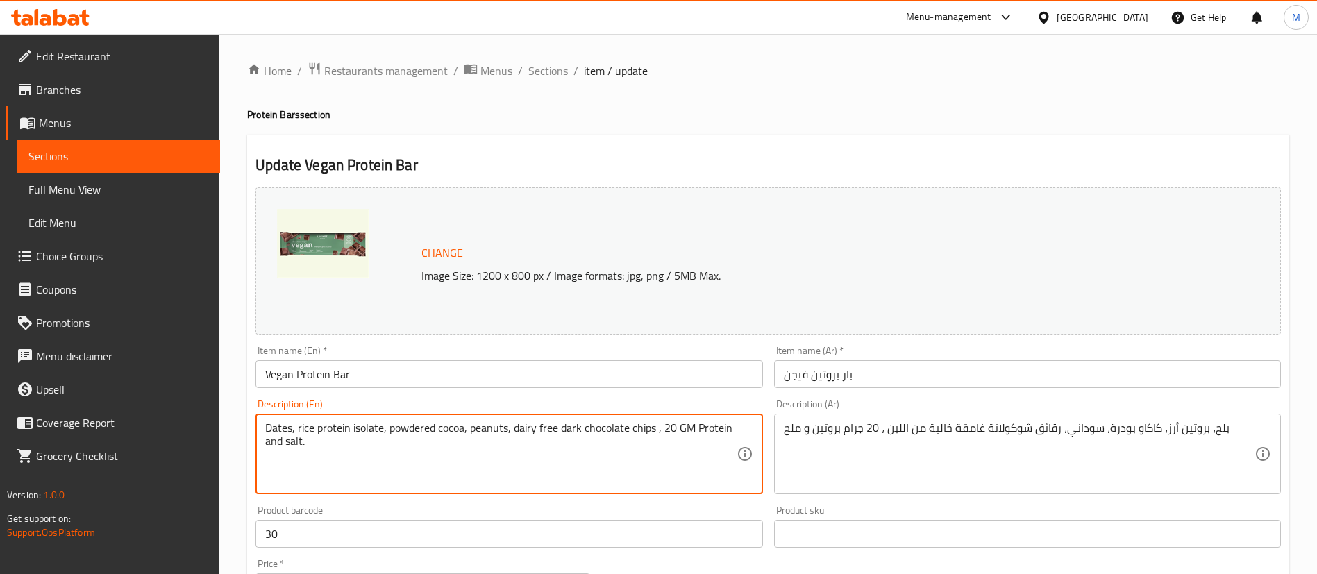
click at [665, 432] on textarea "Dates, rice protein isolate, powdered cocoa, peanuts, dairy free dark chocolate…" at bounding box center [500, 454] width 471 height 66
type textarea "Dates, rice protein isolate, powdered cocoa, peanuts, dairy free dark chocolate…"
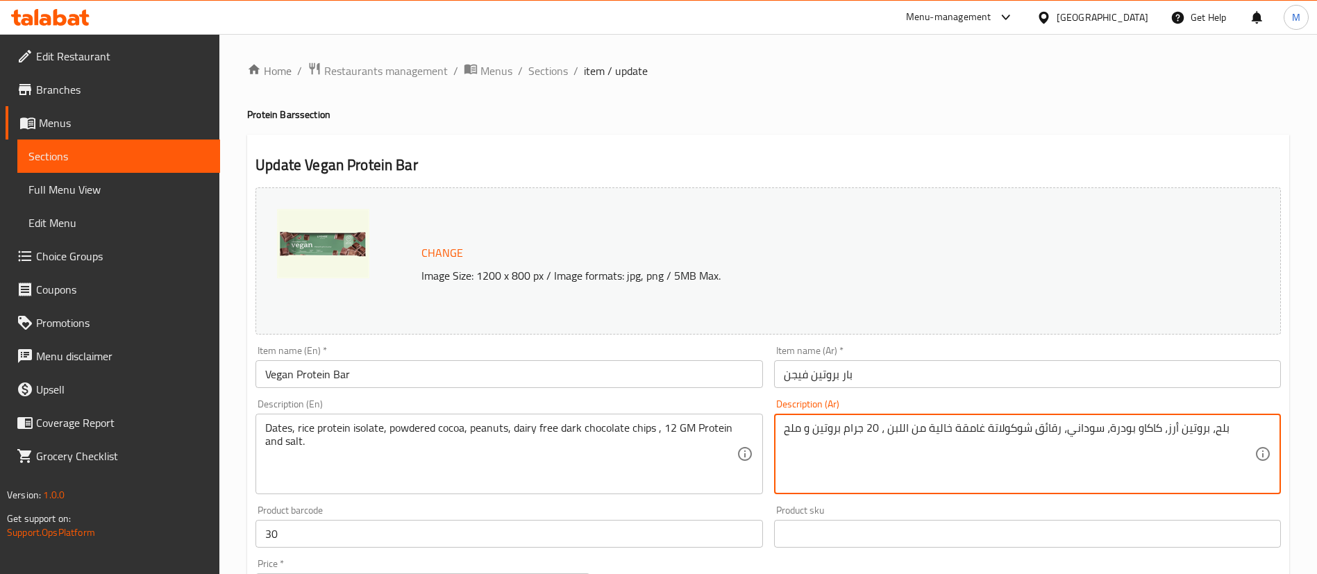
click at [872, 429] on textarea "بلح، بروتين أرز، كاكاو بودرة، سوداني، رقائق شوكولاتة غامقة خالية من اللبن ، 20 …" at bounding box center [1019, 454] width 471 height 66
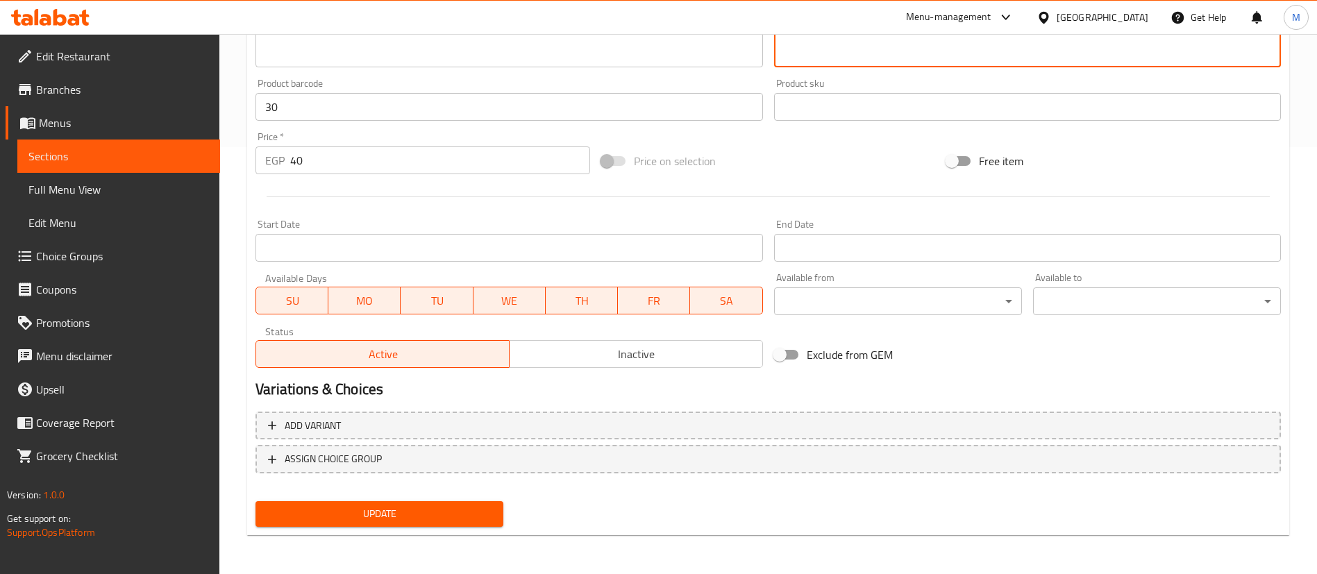
type textarea "بلح، بروتين أرز، كاكاو بودرة، سوداني، رقائق شوكولاتة غامقة خالية من اللبن ، 12 …"
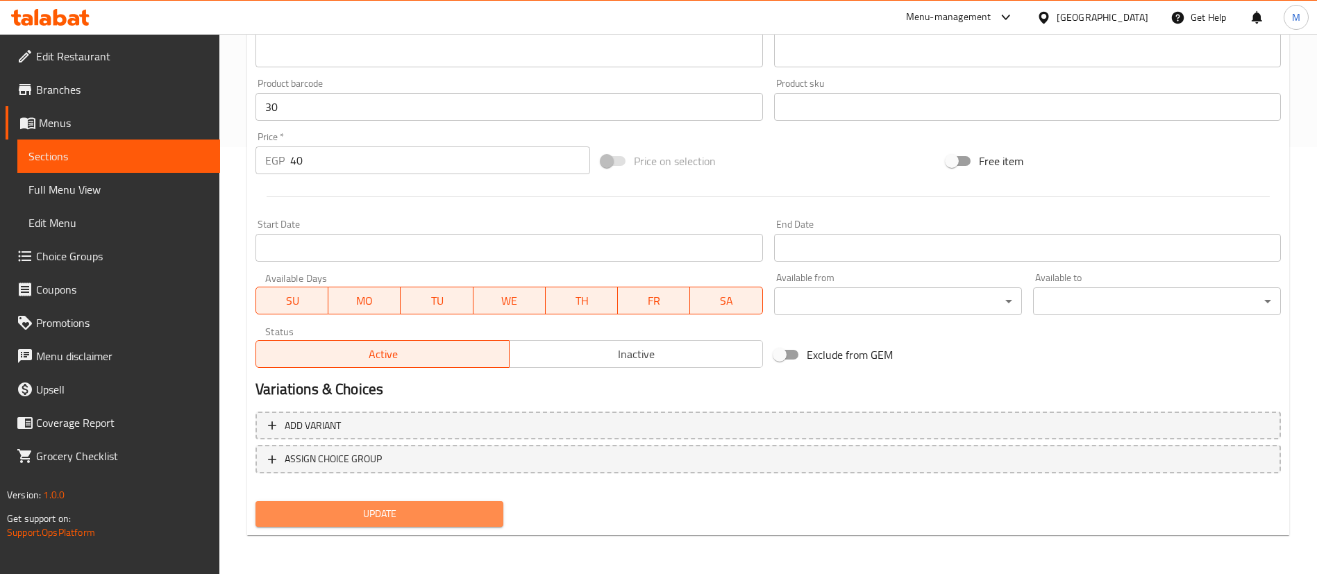
click at [402, 510] on span "Update" at bounding box center [380, 513] width 226 height 17
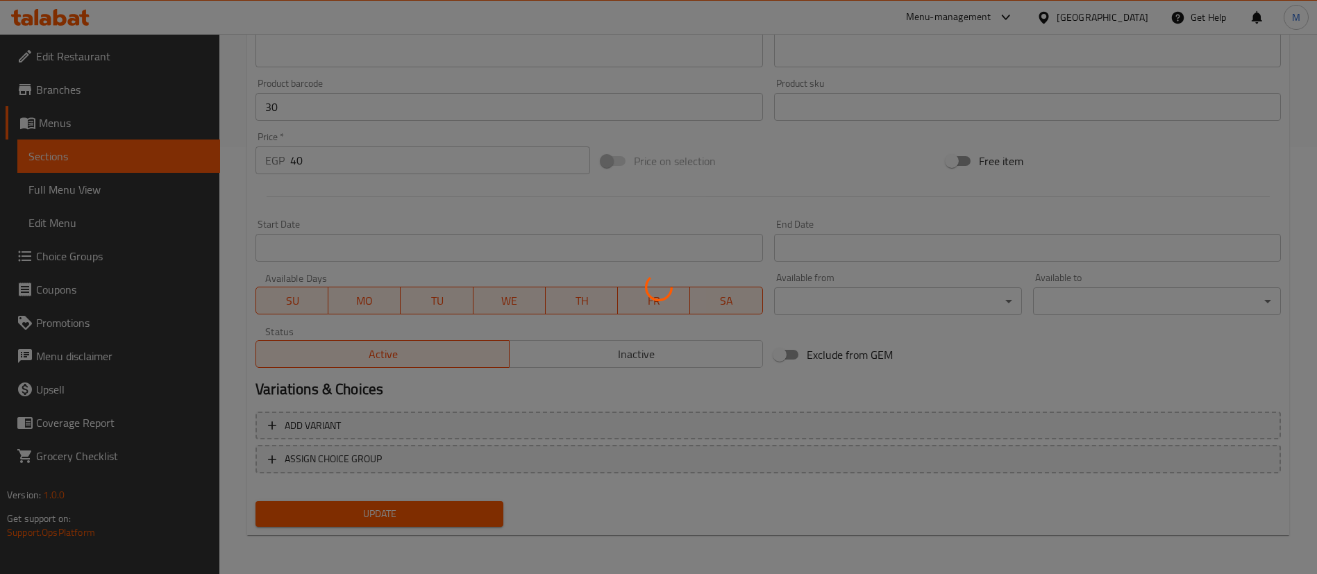
scroll to position [0, 0]
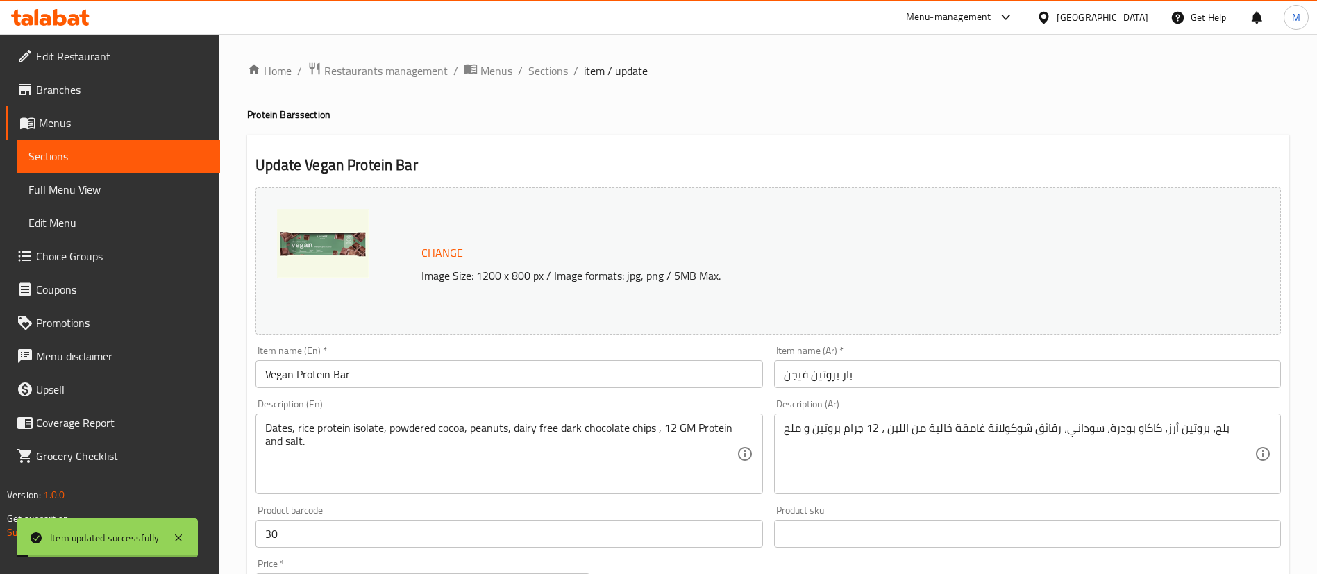
click at [558, 67] on span "Sections" at bounding box center [548, 70] width 40 height 17
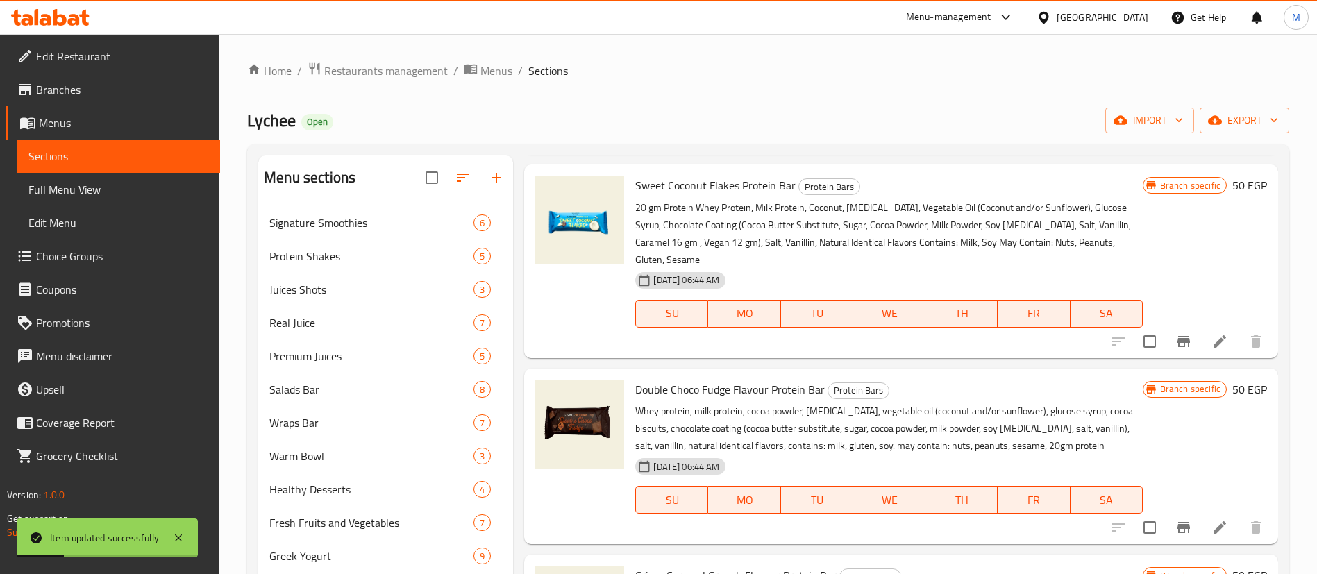
scroll to position [544, 0]
click at [1200, 328] on li at bounding box center [1219, 340] width 39 height 25
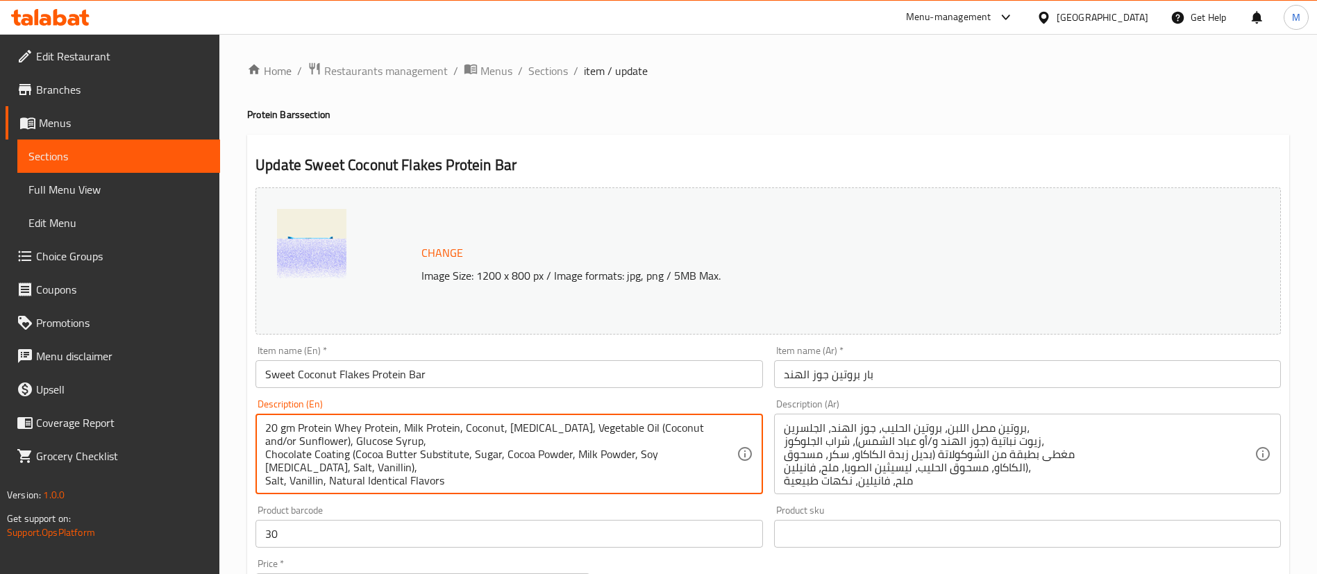
type textarea "20 gm Protein Whey Protein, Milk Protein, Coconut, [MEDICAL_DATA], Vegetable Oi…"
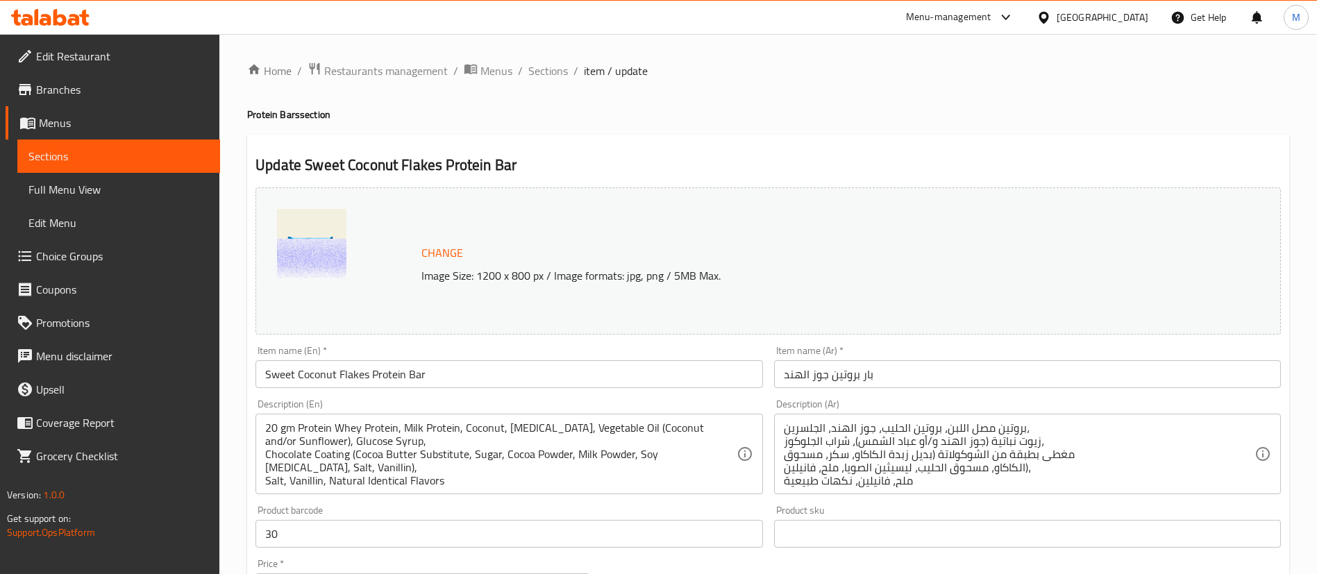
click at [528, 334] on div "Change Image Size: 1200 x 800 px / Image formats: jpg, png / 5MB Max." at bounding box center [767, 260] width 1025 height 147
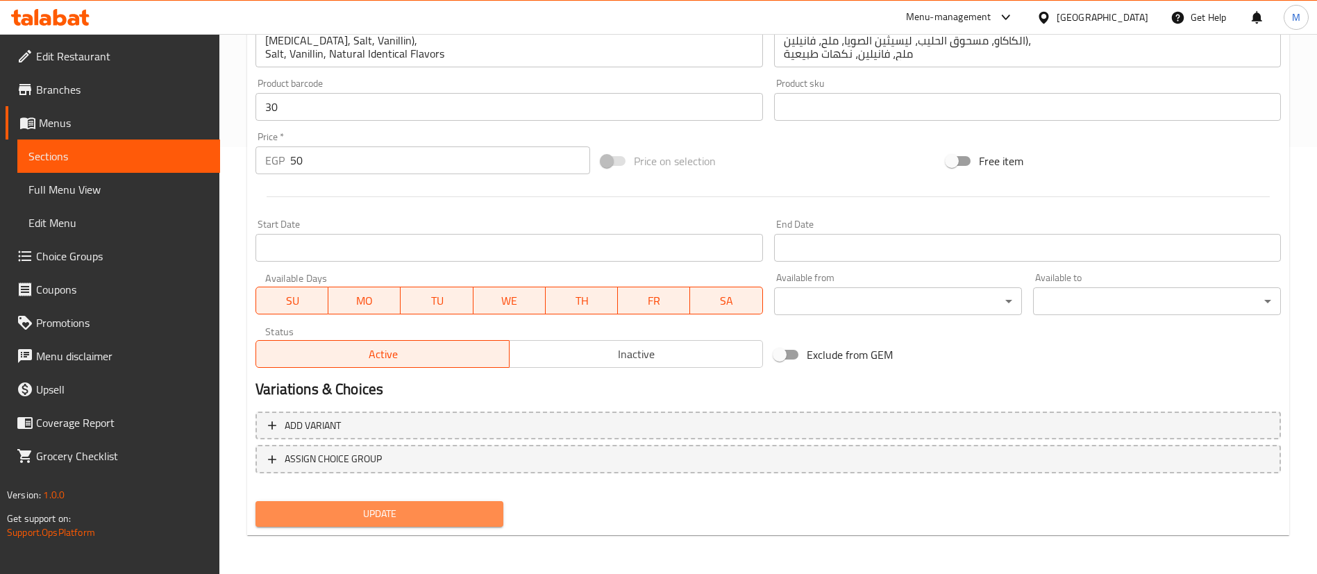
click at [369, 516] on span "Update" at bounding box center [380, 513] width 226 height 17
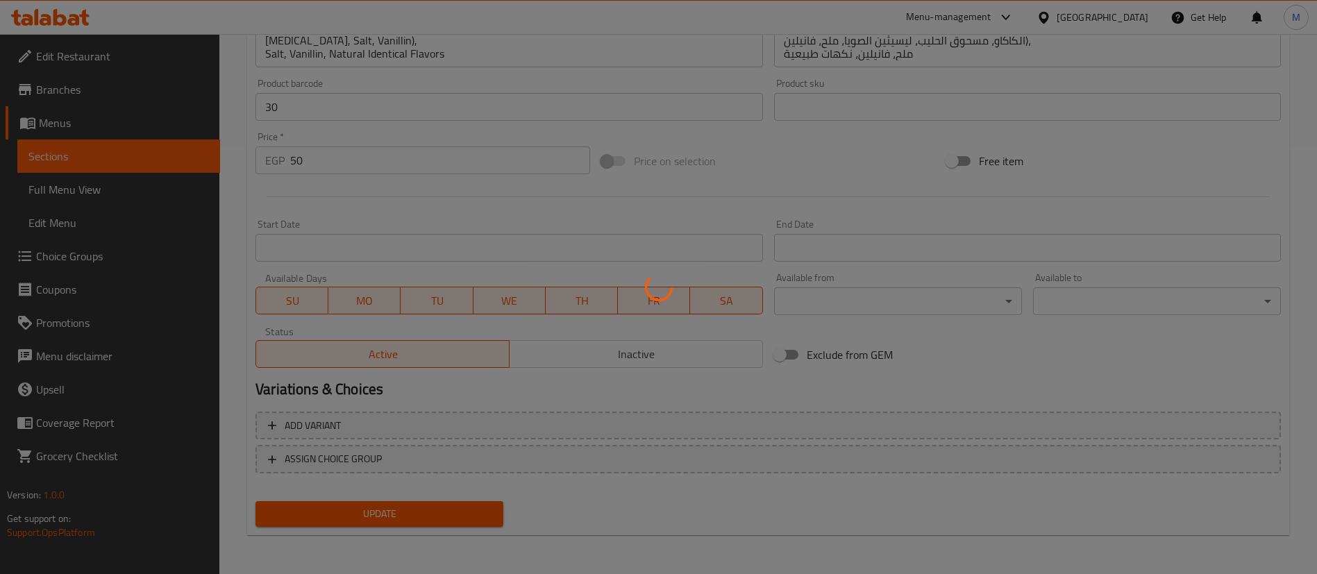
scroll to position [0, 0]
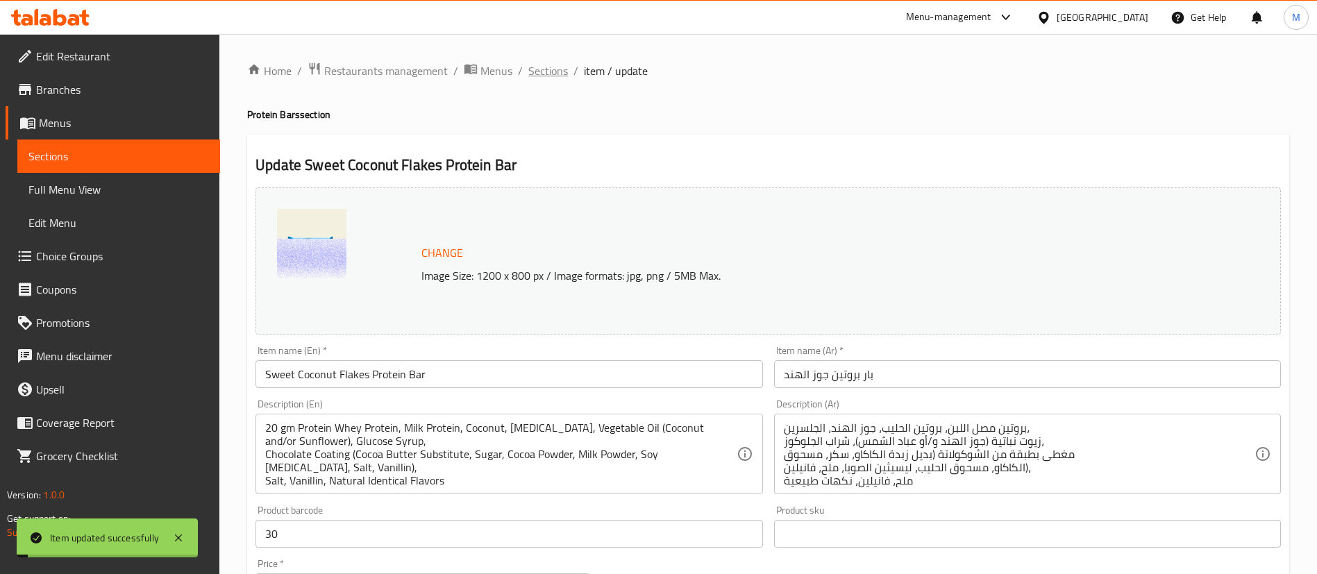
click at [544, 76] on span "Sections" at bounding box center [548, 70] width 40 height 17
